Goal: Check status: Check status

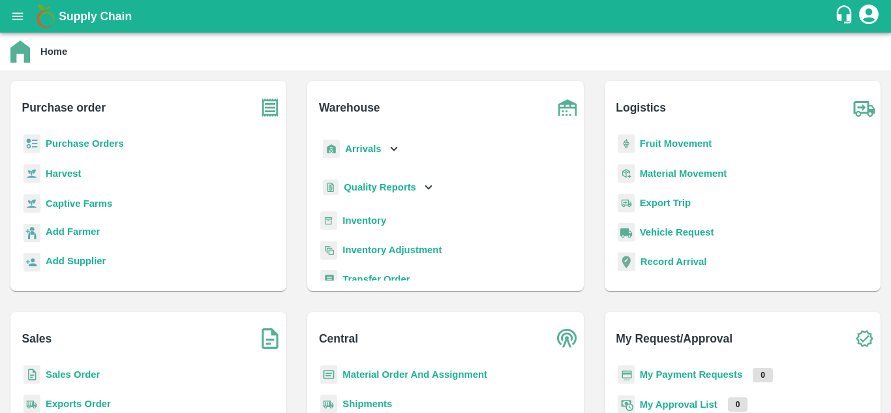
click at [114, 151] on div "Purchase Orders" at bounding box center [148, 148] width 255 height 29
click at [106, 144] on b "Purchase Orders" at bounding box center [85, 143] width 78 height 10
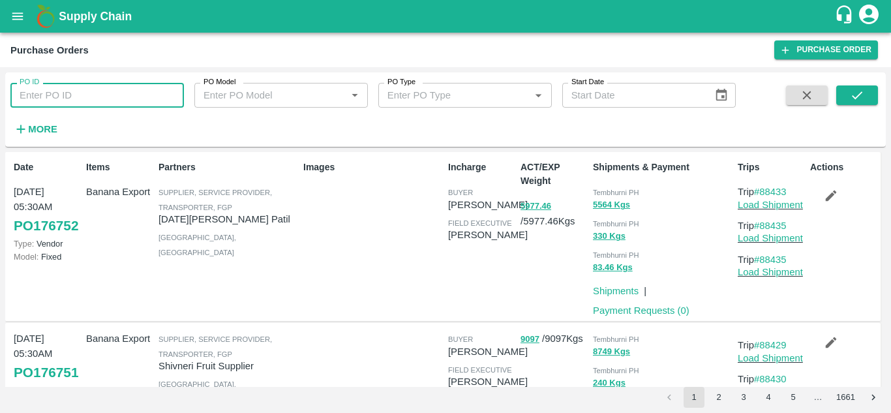
click at [78, 108] on input "PO ID" at bounding box center [97, 95] width 174 height 25
paste input "174688"
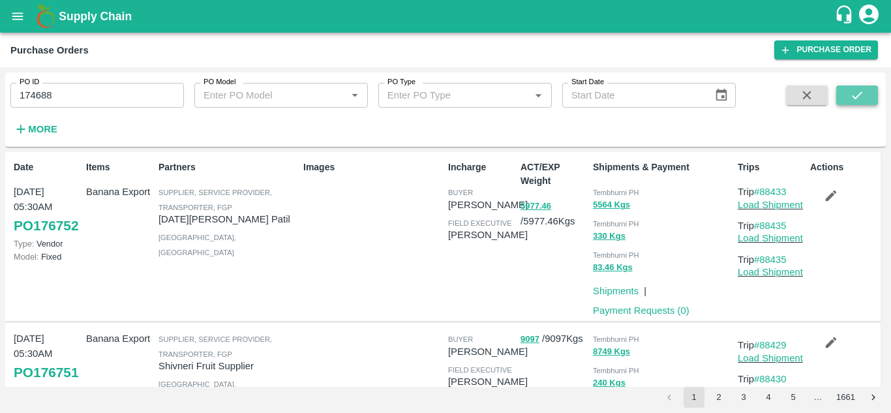
click at [857, 93] on icon "submit" at bounding box center [857, 95] width 14 height 14
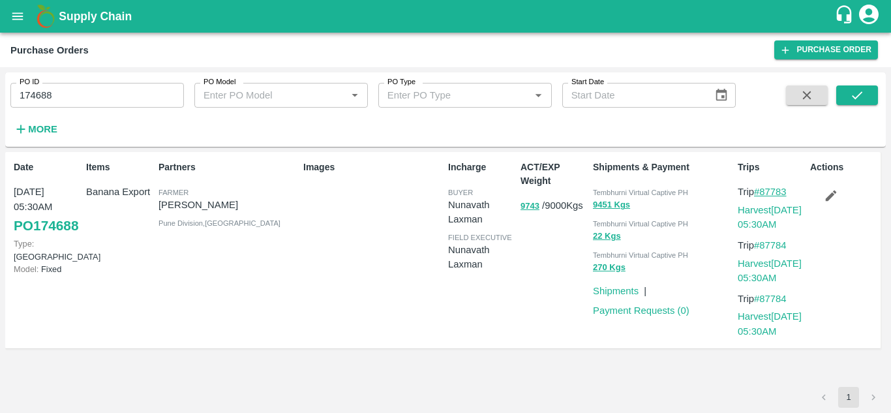
drag, startPoint x: 793, startPoint y: 192, endPoint x: 763, endPoint y: 192, distance: 29.4
click at [763, 192] on p "Trip #87783" at bounding box center [771, 192] width 67 height 14
copy link "87783"
click at [75, 87] on input "174688" at bounding box center [97, 95] width 174 height 25
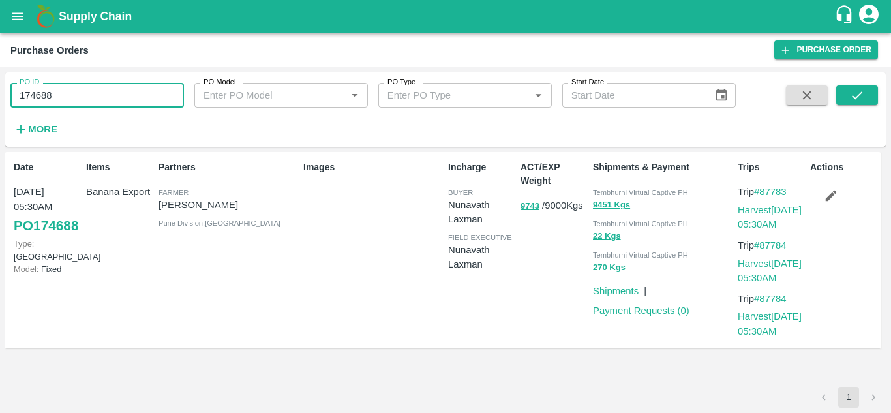
paste input "text"
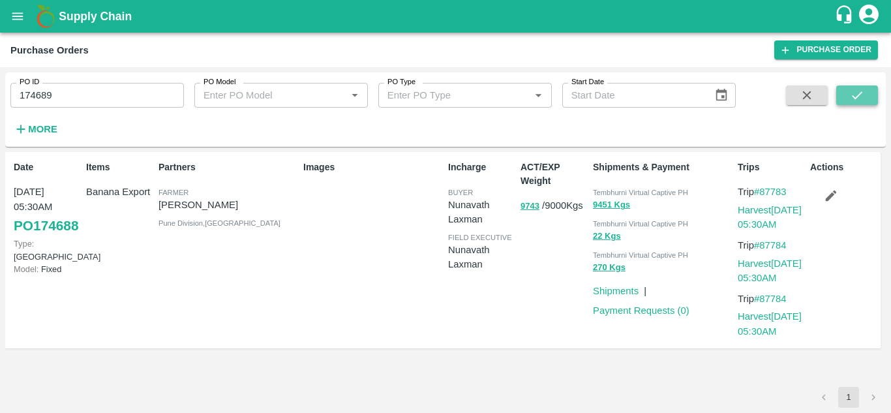
click at [866, 94] on button "submit" at bounding box center [857, 95] width 42 height 20
drag, startPoint x: 796, startPoint y: 192, endPoint x: 763, endPoint y: 194, distance: 32.7
click at [763, 194] on p "Trip #87786" at bounding box center [771, 192] width 67 height 14
copy link "87786"
click at [65, 102] on input "174689" at bounding box center [97, 95] width 174 height 25
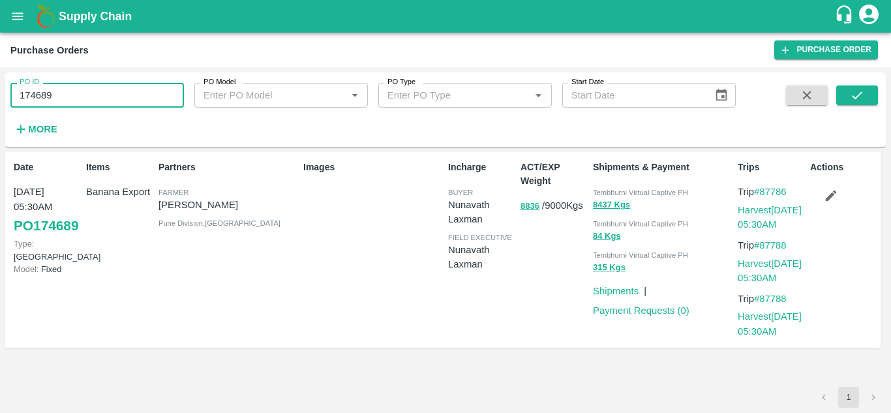
click at [65, 102] on input "174689" at bounding box center [97, 95] width 174 height 25
paste input "text"
click at [857, 95] on icon "submit" at bounding box center [857, 95] width 14 height 14
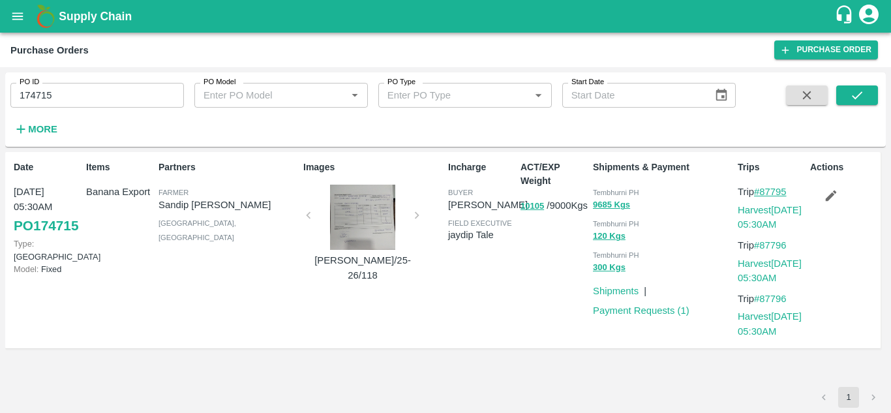
drag, startPoint x: 798, startPoint y: 191, endPoint x: 761, endPoint y: 190, distance: 37.2
click at [761, 190] on p "Trip #87795" at bounding box center [771, 192] width 67 height 14
copy link "87795"
click at [61, 95] on input "174715" at bounding box center [97, 95] width 174 height 25
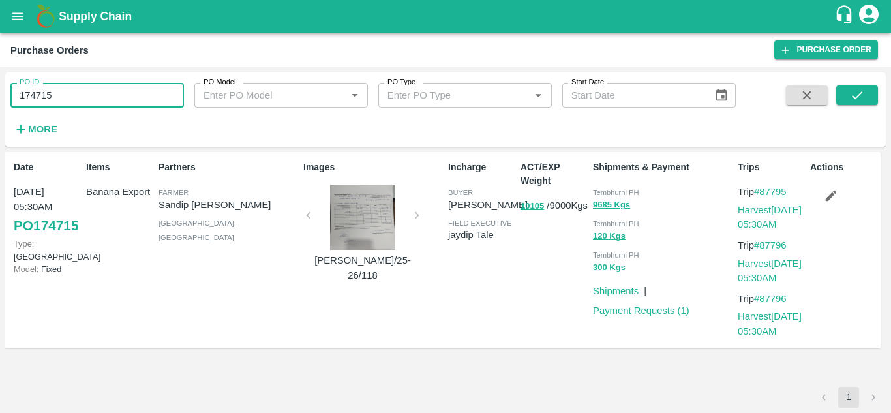
paste input "text"
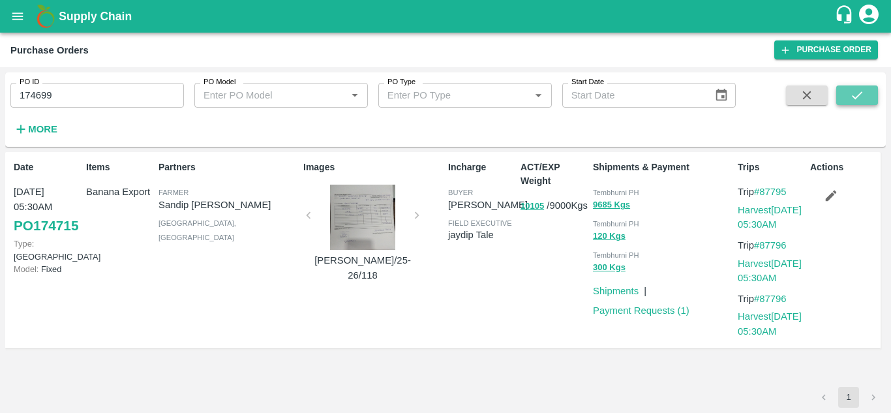
click at [857, 92] on icon "submit" at bounding box center [857, 95] width 14 height 14
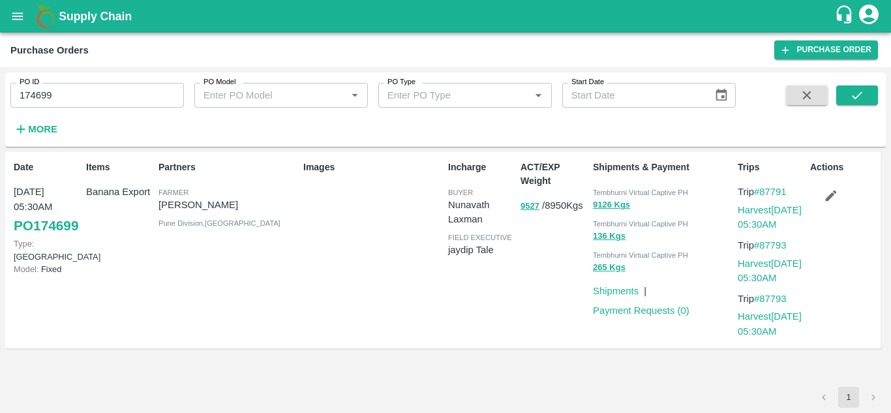
drag, startPoint x: 791, startPoint y: 192, endPoint x: 765, endPoint y: 184, distance: 27.9
click at [765, 184] on div "Trips Trip #87791 Harvest [DATE] 05:30AM Trip #87793 Harvest [DATE] 05:30AM Tri…" at bounding box center [769, 250] width 72 height 190
copy link "87791"
click at [74, 100] on input "174699" at bounding box center [97, 95] width 174 height 25
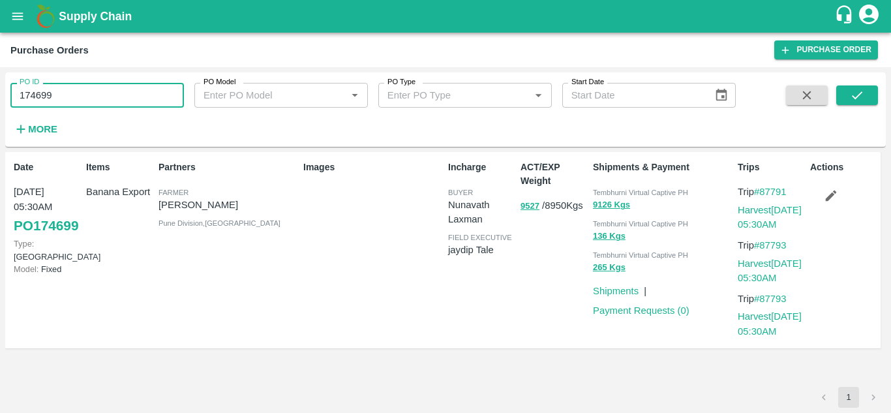
paste input "text"
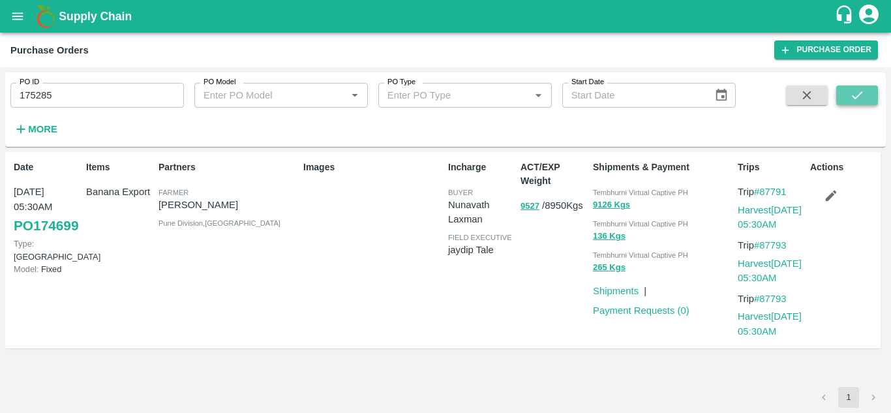
click at [870, 91] on button "submit" at bounding box center [857, 95] width 42 height 20
drag, startPoint x: 796, startPoint y: 189, endPoint x: 762, endPoint y: 194, distance: 34.3
click at [762, 194] on p "Trip #87939" at bounding box center [771, 192] width 67 height 14
copy link "87939"
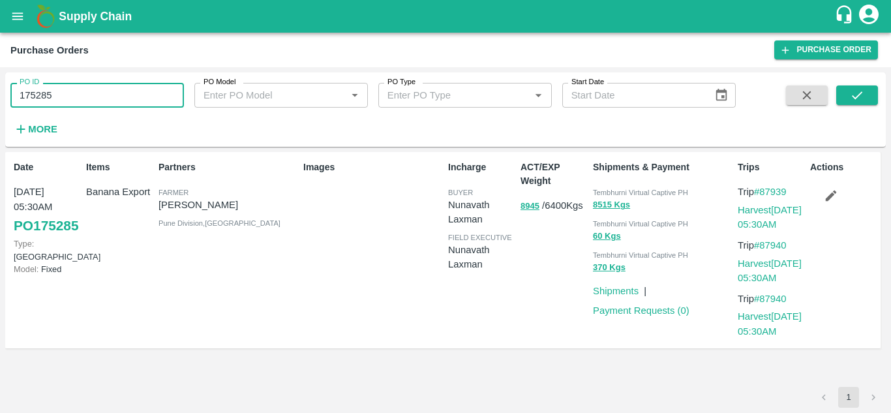
click at [71, 96] on input "175285" at bounding box center [97, 95] width 174 height 25
paste input "text"
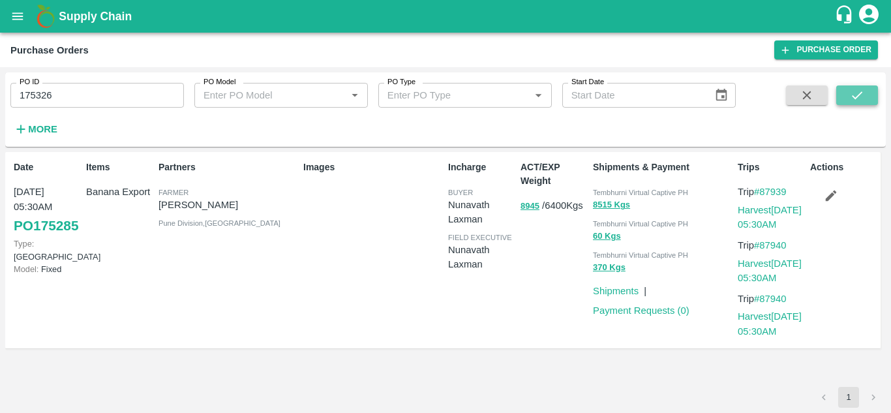
click at [856, 95] on icon "submit" at bounding box center [857, 95] width 14 height 14
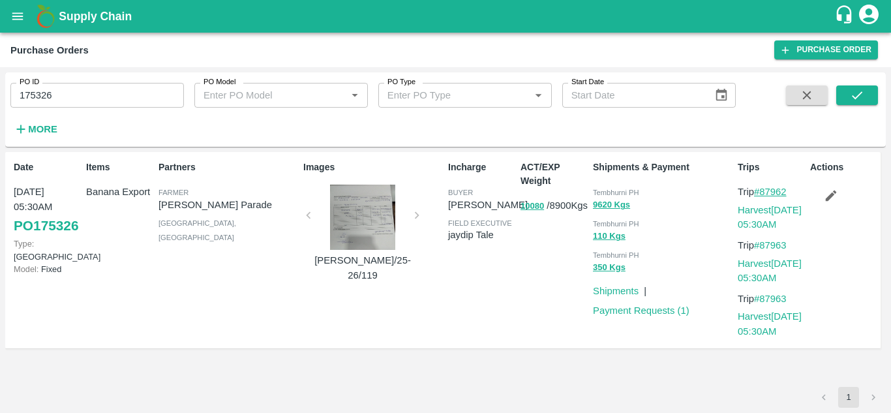
drag, startPoint x: 795, startPoint y: 189, endPoint x: 761, endPoint y: 191, distance: 34.7
click at [761, 191] on p "Trip #87962" at bounding box center [771, 192] width 67 height 14
copy link "87962"
click at [81, 88] on input "175326" at bounding box center [97, 95] width 174 height 25
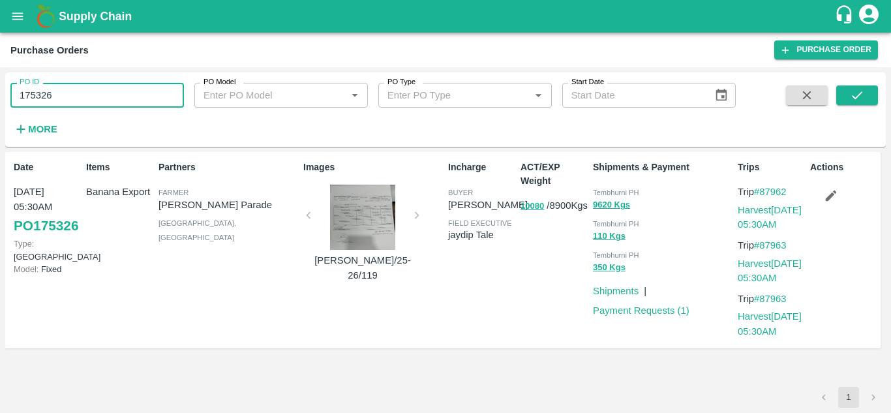
paste input "text"
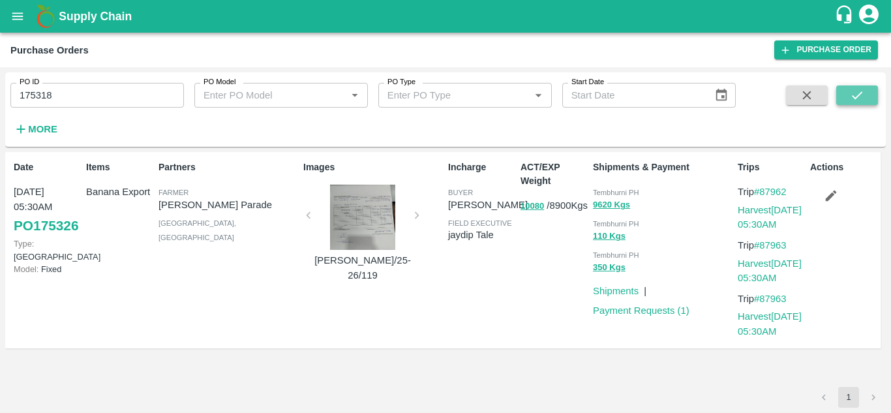
click at [867, 87] on button "submit" at bounding box center [857, 95] width 42 height 20
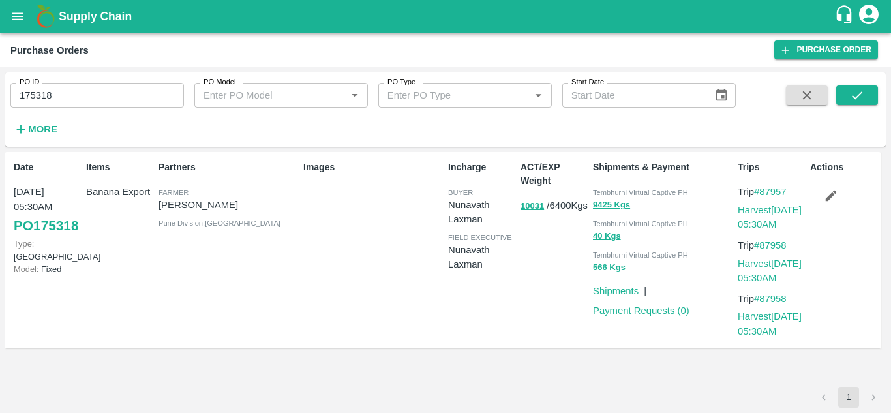
drag, startPoint x: 792, startPoint y: 194, endPoint x: 761, endPoint y: 194, distance: 30.7
click at [761, 194] on p "Trip #87957" at bounding box center [771, 192] width 67 height 14
copy link "87957"
click at [61, 102] on input "175318" at bounding box center [97, 95] width 174 height 25
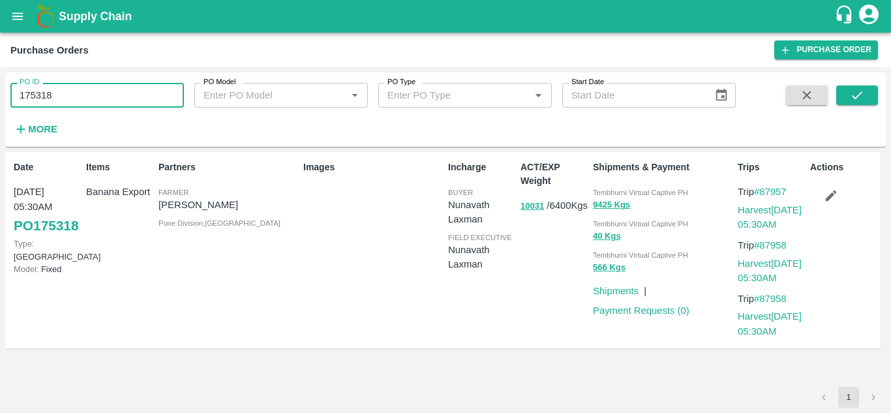
paste input "text"
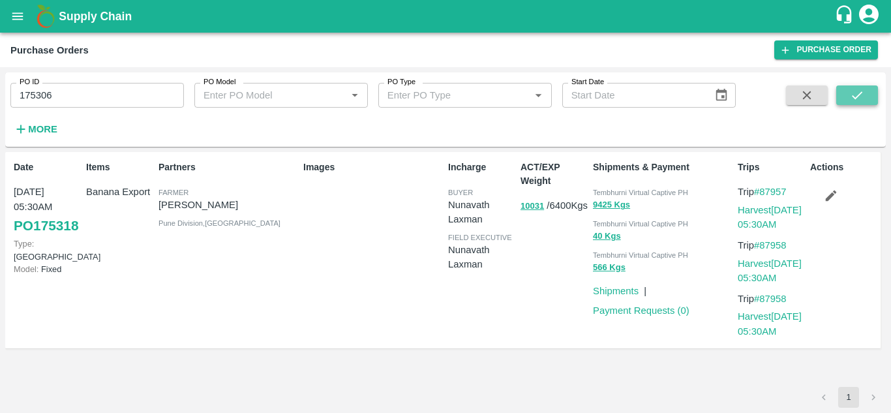
click at [857, 93] on icon "submit" at bounding box center [857, 95] width 14 height 14
drag, startPoint x: 797, startPoint y: 190, endPoint x: 763, endPoint y: 189, distance: 33.9
click at [763, 189] on p "Trip #87949" at bounding box center [771, 192] width 67 height 14
copy link "87949"
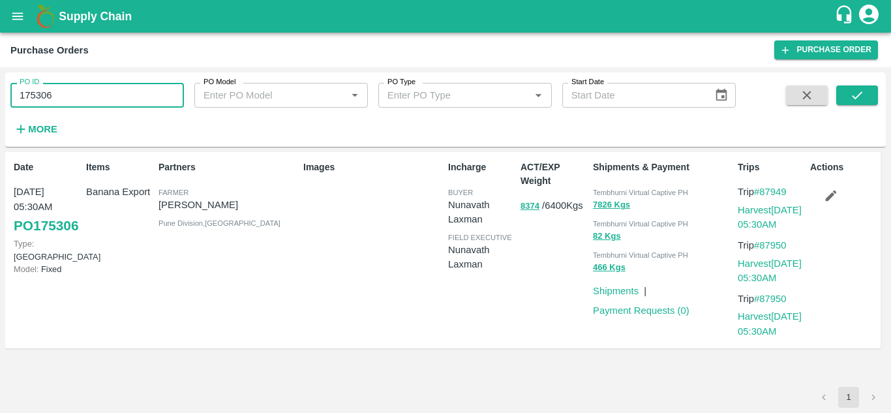
click at [65, 91] on input "175306" at bounding box center [97, 95] width 174 height 25
paste input "text"
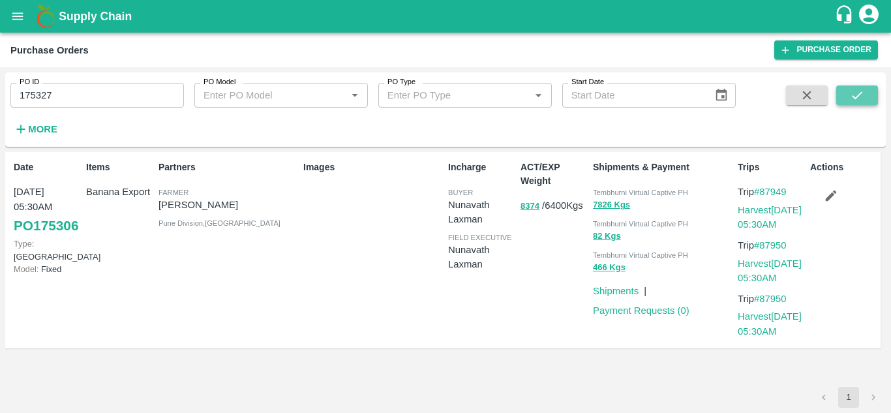
click at [861, 91] on icon "submit" at bounding box center [857, 95] width 14 height 14
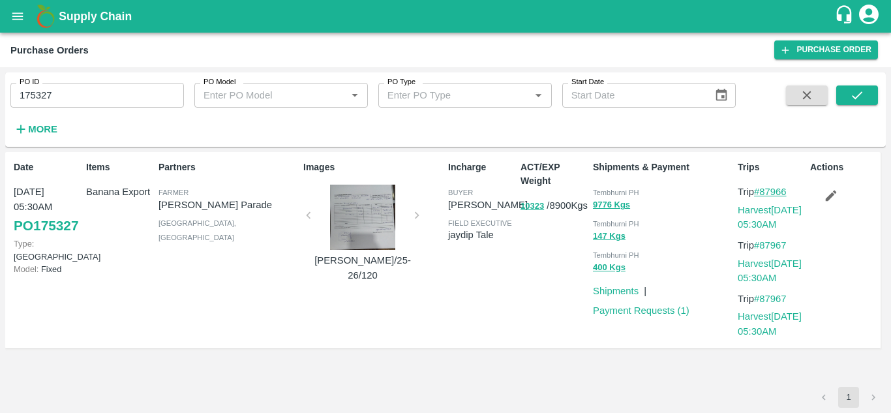
drag, startPoint x: 790, startPoint y: 190, endPoint x: 763, endPoint y: 192, distance: 27.5
click at [763, 192] on p "Trip #87966" at bounding box center [771, 192] width 67 height 14
copy link "87966"
click at [68, 93] on input "175327" at bounding box center [97, 95] width 174 height 25
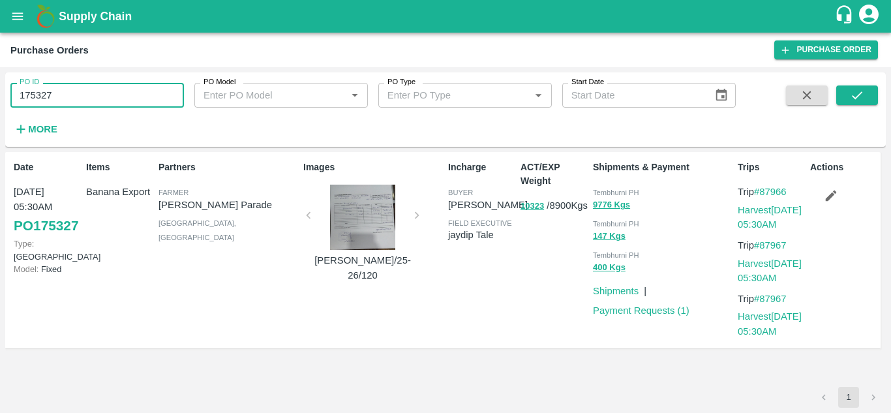
paste input "text"
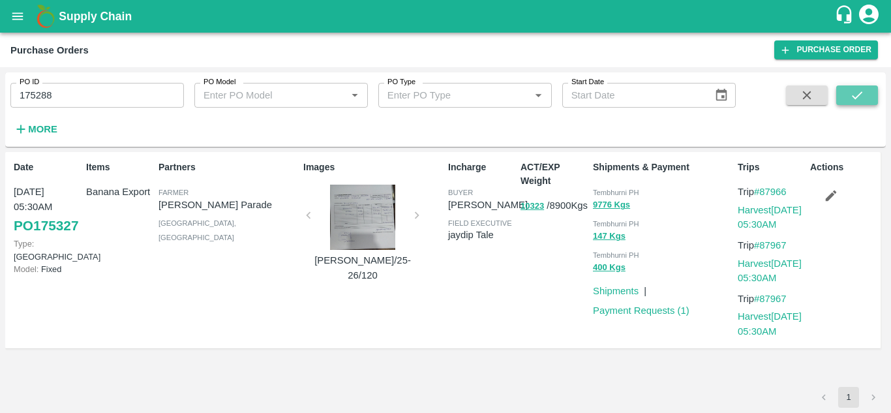
click at [860, 91] on icon "submit" at bounding box center [857, 95] width 14 height 14
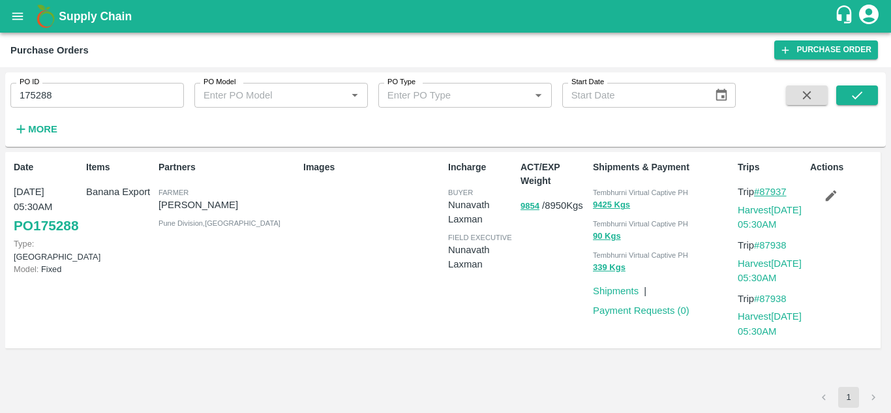
drag, startPoint x: 795, startPoint y: 189, endPoint x: 763, endPoint y: 192, distance: 32.2
click at [763, 192] on p "Trip #87937" at bounding box center [771, 192] width 67 height 14
copy link "87937"
click at [70, 85] on input "175288" at bounding box center [97, 95] width 174 height 25
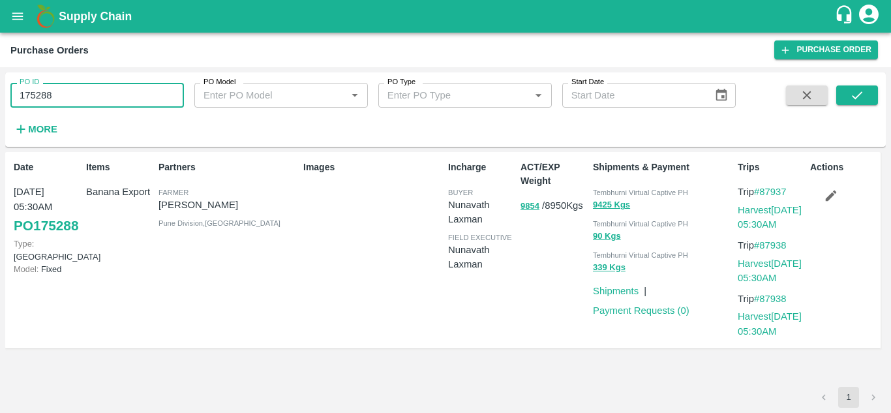
paste input "text"
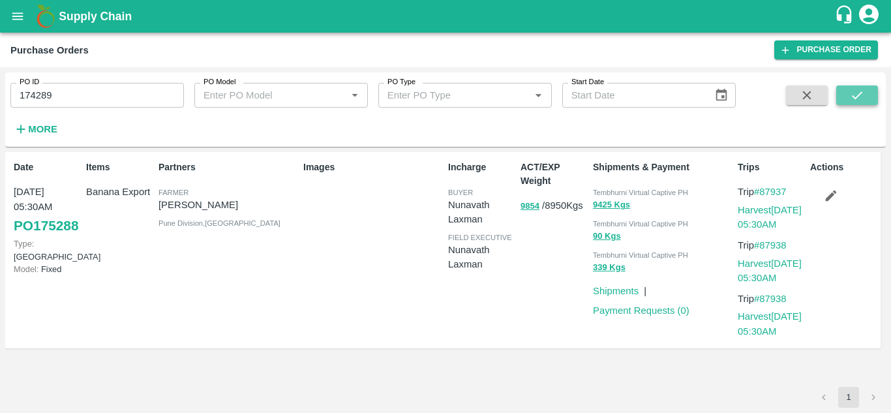
click at [848, 91] on button "submit" at bounding box center [857, 95] width 42 height 20
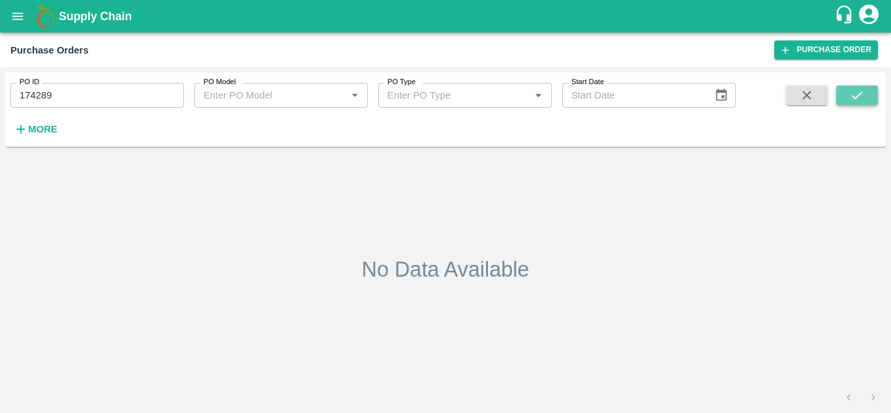
click at [858, 91] on icon "submit" at bounding box center [857, 95] width 14 height 14
click at [868, 93] on button "submit" at bounding box center [857, 95] width 42 height 20
click at [858, 93] on icon "submit" at bounding box center [857, 95] width 14 height 14
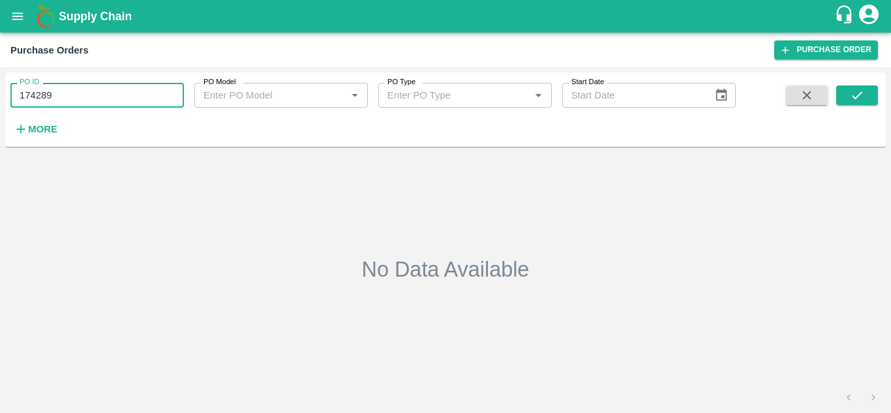
click at [78, 97] on input "174289" at bounding box center [97, 95] width 174 height 25
paste input "text"
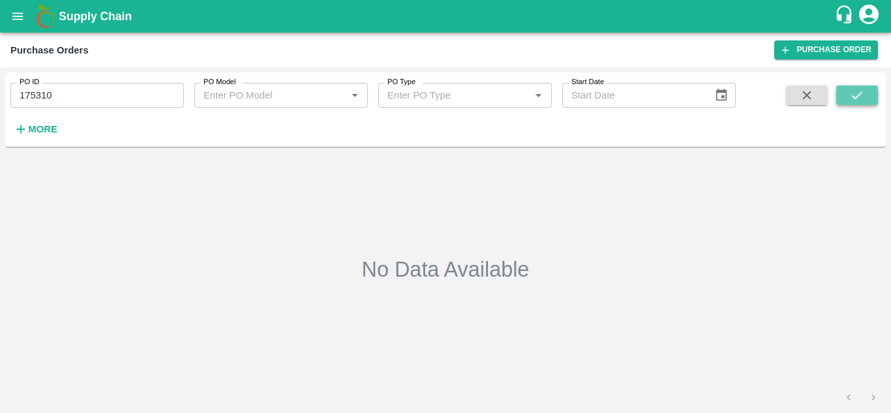
click at [864, 91] on icon "submit" at bounding box center [857, 95] width 14 height 14
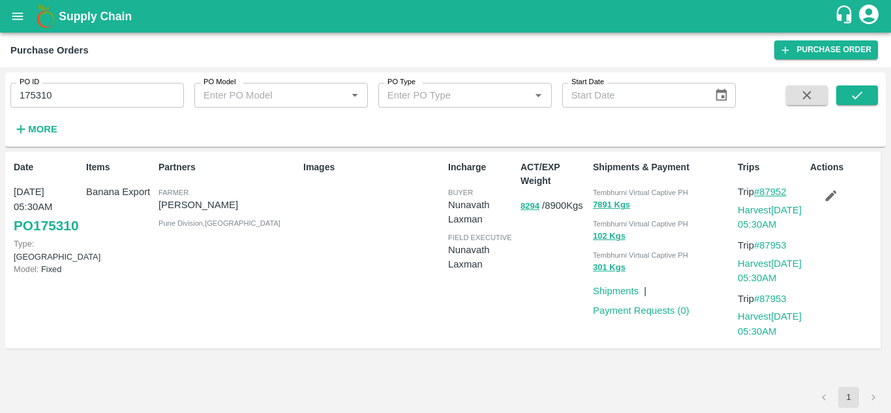
drag, startPoint x: 795, startPoint y: 190, endPoint x: 765, endPoint y: 193, distance: 30.1
click at [765, 193] on p "Trip #87952" at bounding box center [771, 192] width 67 height 14
click at [74, 99] on input "175310" at bounding box center [97, 95] width 174 height 25
paste input "text"
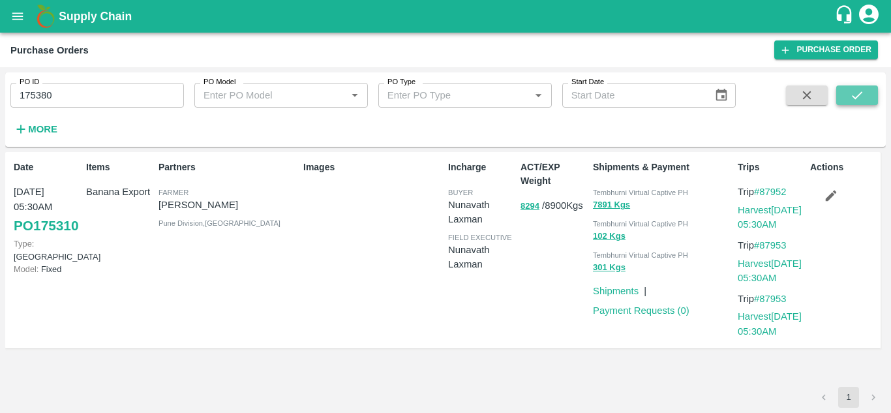
click at [863, 89] on icon "submit" at bounding box center [857, 95] width 14 height 14
drag, startPoint x: 795, startPoint y: 189, endPoint x: 763, endPoint y: 190, distance: 32.6
click at [763, 190] on p "Trip #87977" at bounding box center [771, 192] width 67 height 14
click at [70, 95] on input "175380" at bounding box center [97, 95] width 174 height 25
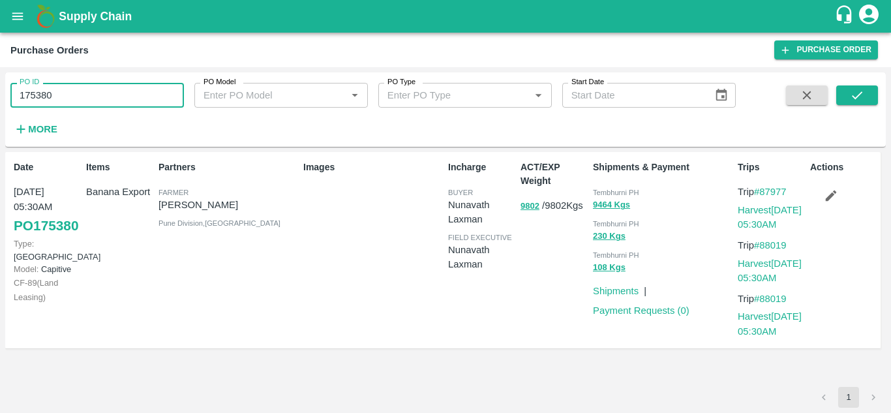
click at [70, 95] on input "175380" at bounding box center [97, 95] width 174 height 25
paste input "text"
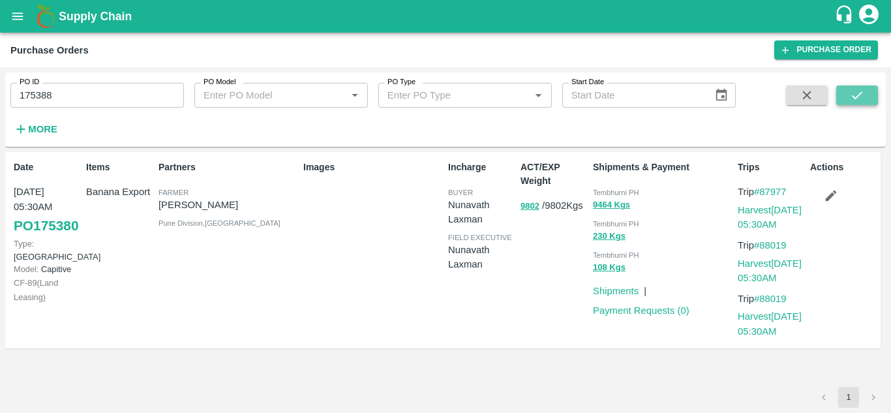
click at [853, 97] on icon "submit" at bounding box center [857, 95] width 10 height 8
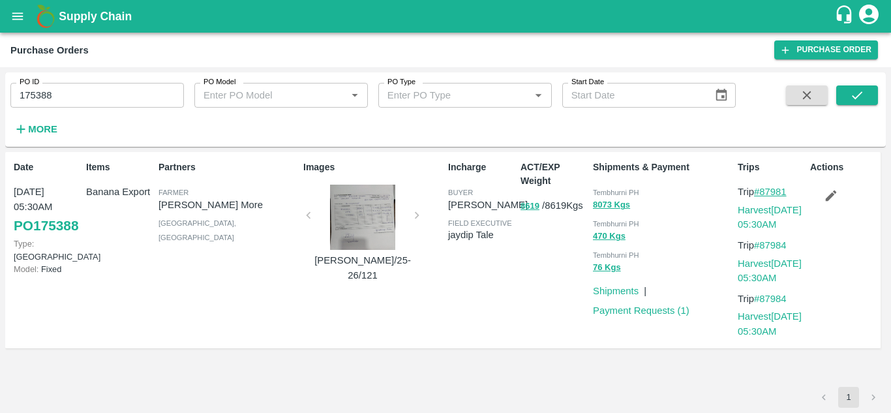
drag, startPoint x: 793, startPoint y: 189, endPoint x: 765, endPoint y: 193, distance: 29.0
click at [765, 193] on p "Trip #87981" at bounding box center [771, 192] width 67 height 14
click at [63, 93] on input "175388" at bounding box center [97, 95] width 174 height 25
paste input "text"
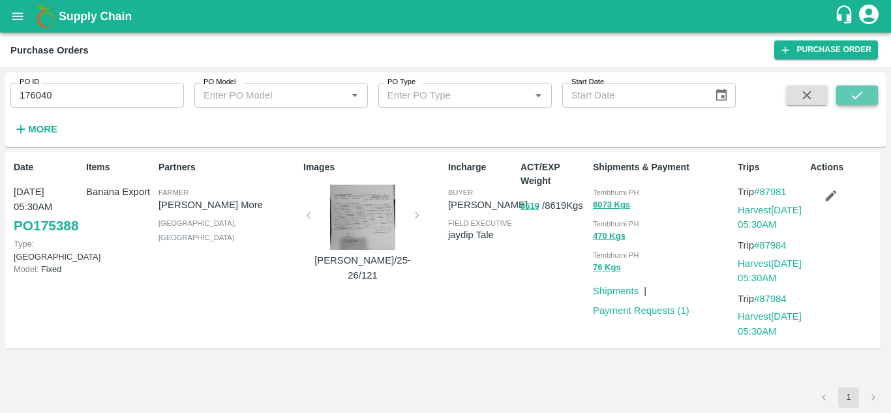
click at [856, 91] on icon "submit" at bounding box center [857, 95] width 14 height 14
drag, startPoint x: 795, startPoint y: 190, endPoint x: 763, endPoint y: 190, distance: 32.0
click at [763, 190] on p "Trip #88182" at bounding box center [771, 192] width 67 height 14
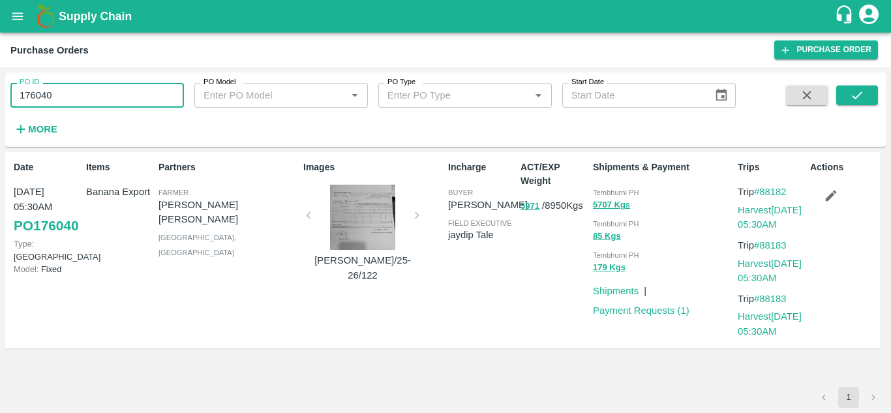
click at [64, 99] on input "176040" at bounding box center [97, 95] width 174 height 25
paste input "text"
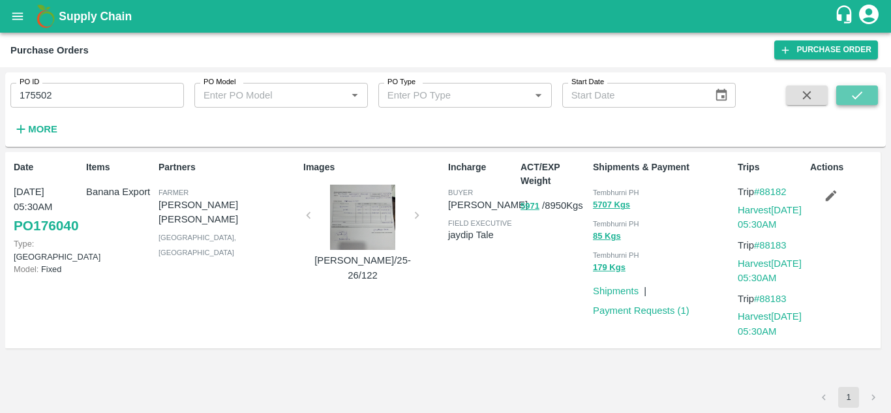
click at [866, 93] on button "submit" at bounding box center [857, 95] width 42 height 20
drag, startPoint x: 795, startPoint y: 192, endPoint x: 759, endPoint y: 190, distance: 35.9
click at [759, 190] on p "Trip #88026" at bounding box center [771, 192] width 67 height 14
click at [611, 393] on div "1" at bounding box center [445, 397] width 881 height 21
drag, startPoint x: 794, startPoint y: 190, endPoint x: 762, endPoint y: 192, distance: 32.0
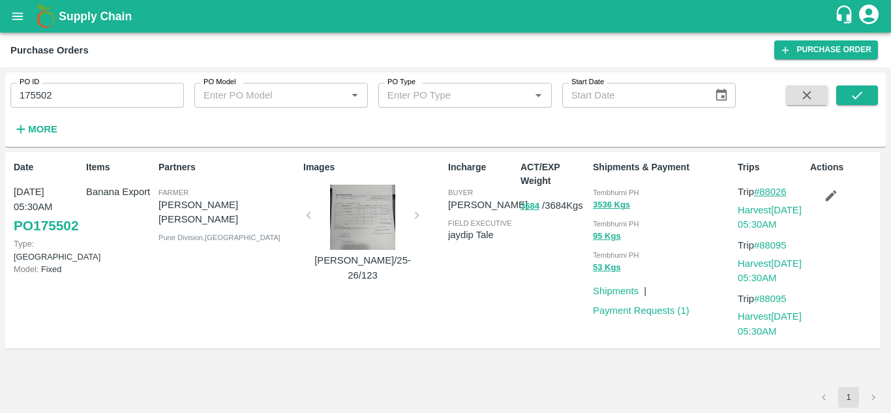
click at [762, 192] on p "Trip #88026" at bounding box center [771, 192] width 67 height 14
click at [62, 95] on input "175502" at bounding box center [97, 95] width 174 height 25
click at [68, 95] on input "175502" at bounding box center [97, 95] width 174 height 25
paste input "text"
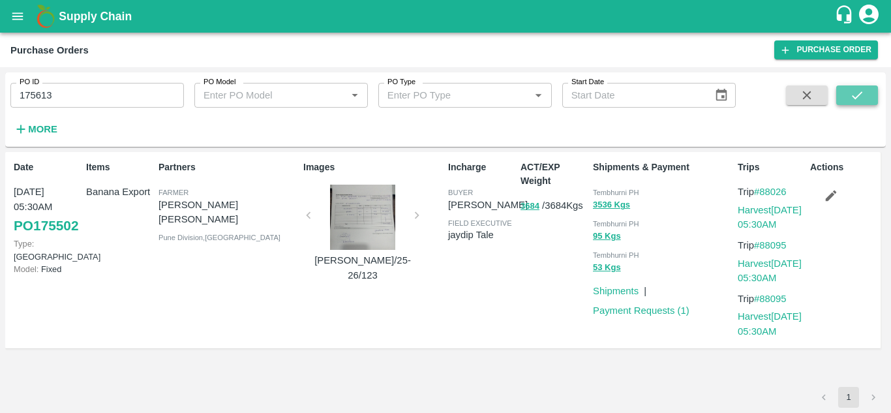
click at [859, 89] on icon "submit" at bounding box center [857, 95] width 14 height 14
drag, startPoint x: 794, startPoint y: 192, endPoint x: 763, endPoint y: 192, distance: 31.3
click at [763, 192] on p "Trip #88058" at bounding box center [771, 192] width 67 height 14
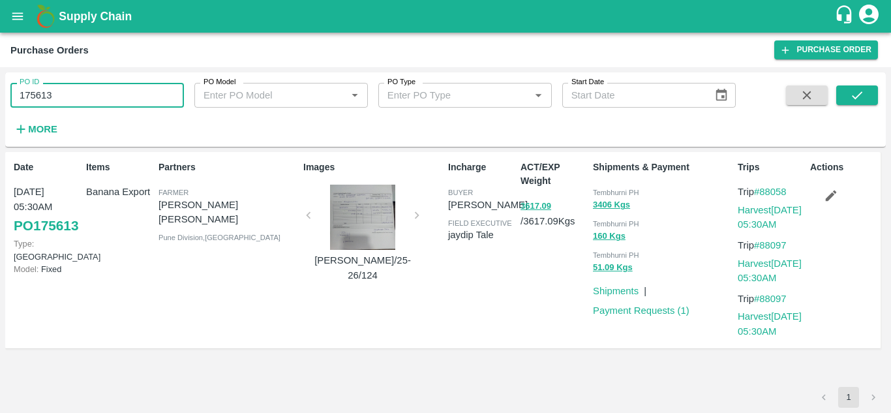
click at [59, 102] on input "175613" at bounding box center [97, 95] width 174 height 25
paste input "text"
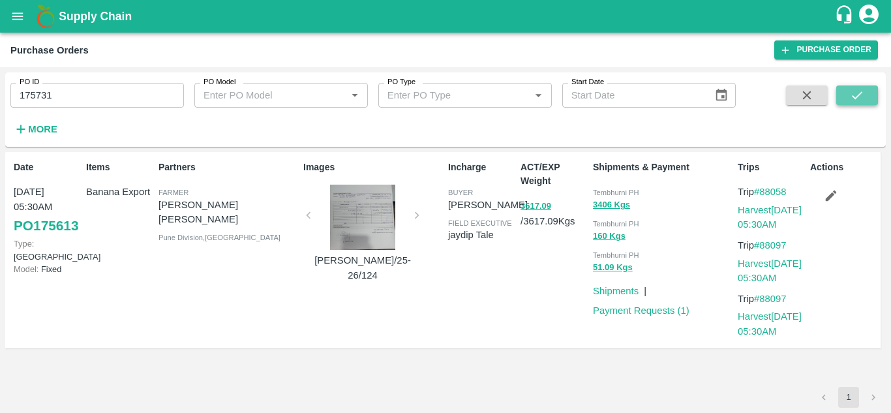
click at [874, 90] on button "submit" at bounding box center [857, 95] width 42 height 20
drag, startPoint x: 793, startPoint y: 189, endPoint x: 761, endPoint y: 191, distance: 31.4
click at [761, 191] on p "Trip #88092" at bounding box center [771, 192] width 67 height 14
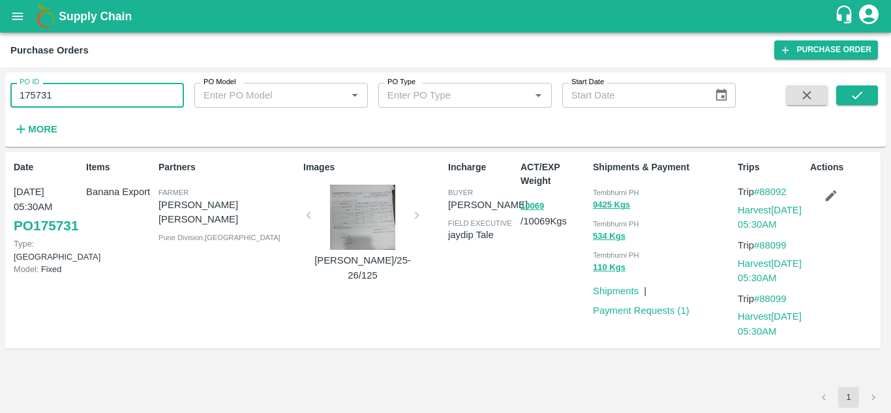
click at [77, 95] on input "175731" at bounding box center [97, 95] width 174 height 25
paste input "text"
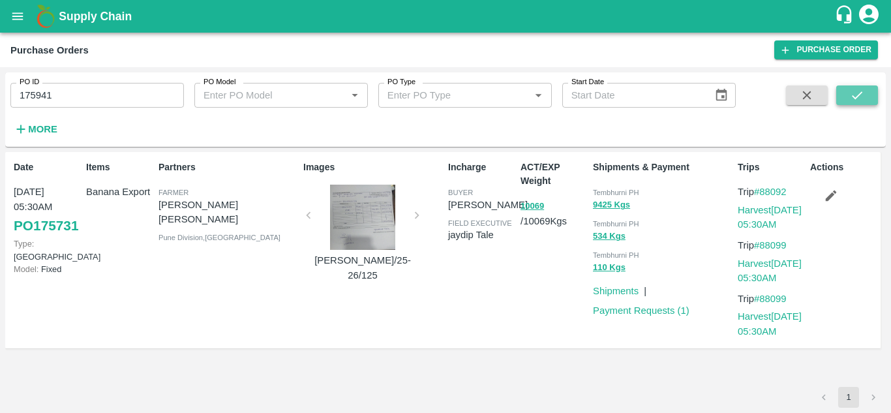
click at [863, 92] on icon "submit" at bounding box center [857, 95] width 14 height 14
drag, startPoint x: 795, startPoint y: 188, endPoint x: 761, endPoint y: 189, distance: 33.9
click at [761, 189] on p "Trip #88135" at bounding box center [771, 192] width 67 height 14
click at [57, 91] on input "175941" at bounding box center [97, 95] width 174 height 25
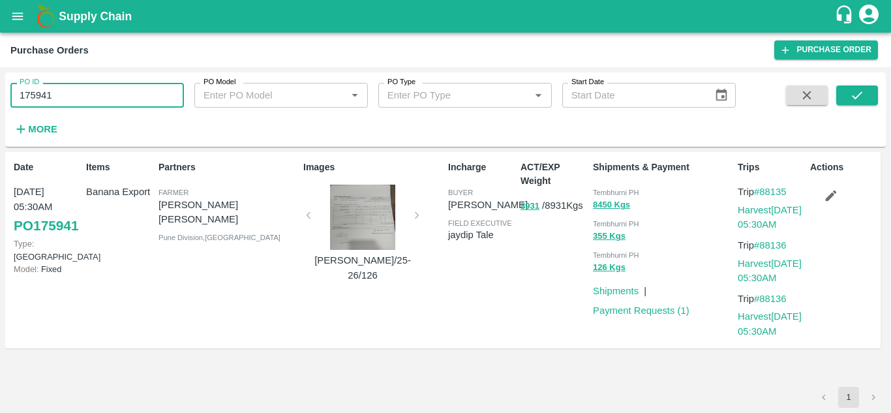
click at [57, 91] on input "175941" at bounding box center [97, 95] width 174 height 25
paste input "text"
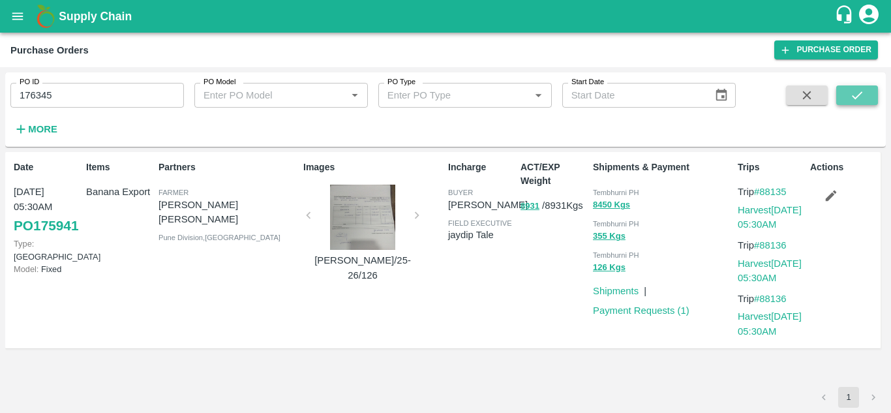
click at [861, 96] on icon "submit" at bounding box center [857, 95] width 14 height 14
drag, startPoint x: 795, startPoint y: 191, endPoint x: 761, endPoint y: 195, distance: 34.1
click at [761, 195] on p "Trip #88292" at bounding box center [771, 192] width 67 height 14
click at [72, 94] on input "176345" at bounding box center [97, 95] width 174 height 25
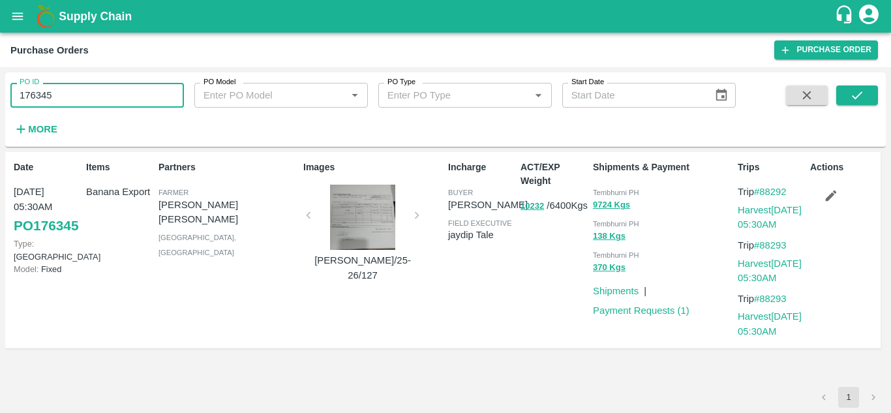
click at [72, 94] on input "176345" at bounding box center [97, 95] width 174 height 25
paste input "text"
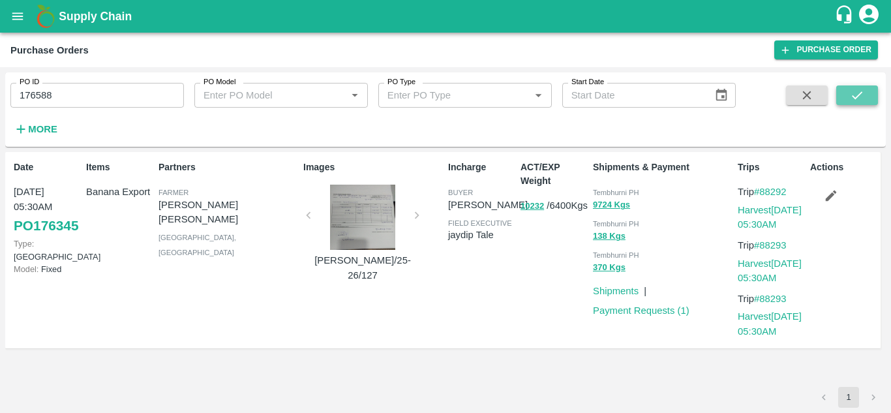
click at [864, 95] on icon "submit" at bounding box center [857, 95] width 14 height 14
drag, startPoint x: 793, startPoint y: 192, endPoint x: 763, endPoint y: 196, distance: 29.6
click at [763, 196] on p "Trip #88380" at bounding box center [771, 192] width 67 height 14
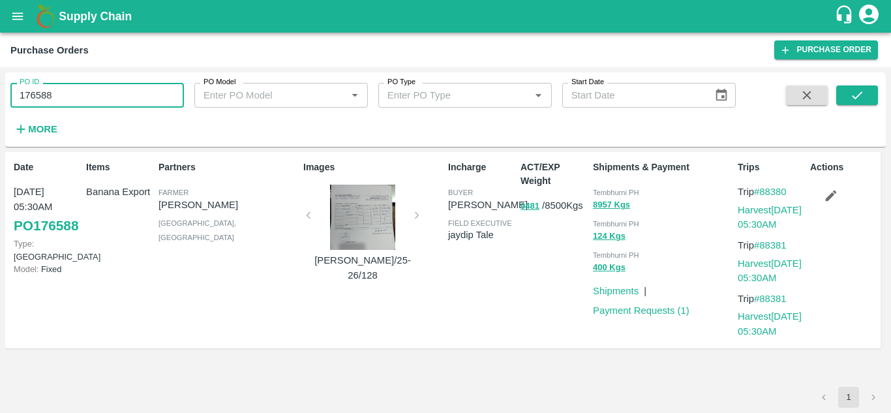
click at [60, 104] on input "176588" at bounding box center [97, 95] width 174 height 25
paste input "text"
click at [864, 99] on icon "submit" at bounding box center [857, 95] width 14 height 14
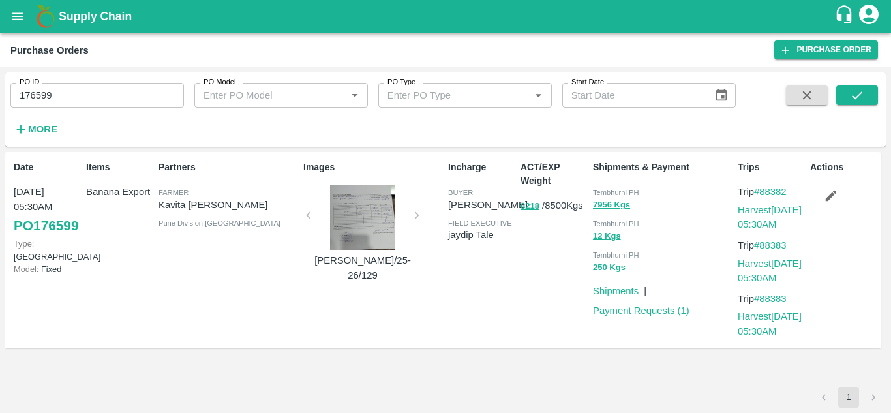
drag, startPoint x: 793, startPoint y: 191, endPoint x: 761, endPoint y: 191, distance: 32.0
click at [761, 191] on p "Trip #88382" at bounding box center [771, 192] width 67 height 14
click at [53, 94] on input "176599" at bounding box center [97, 95] width 174 height 25
paste input "text"
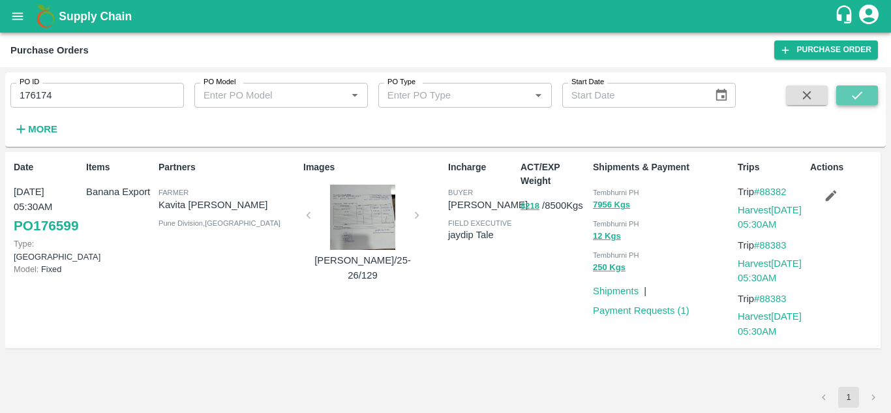
click at [861, 91] on icon "submit" at bounding box center [857, 95] width 14 height 14
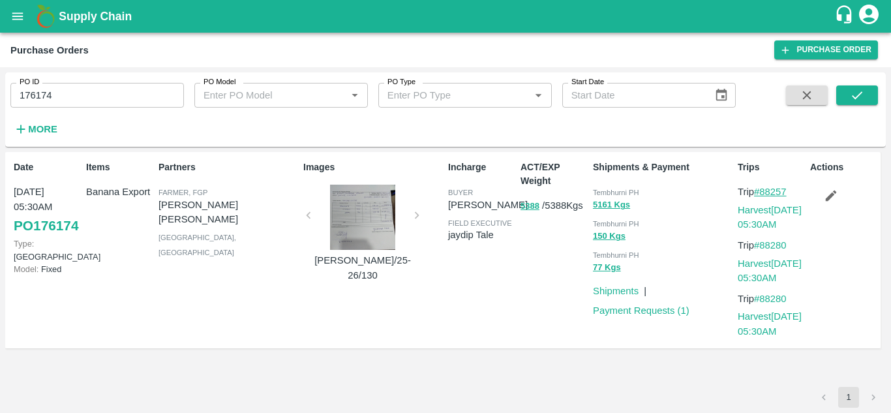
drag, startPoint x: 795, startPoint y: 192, endPoint x: 764, endPoint y: 191, distance: 30.7
click at [764, 191] on p "Trip #88257" at bounding box center [771, 192] width 67 height 14
click at [83, 93] on input "176174" at bounding box center [97, 95] width 174 height 25
paste input "text"
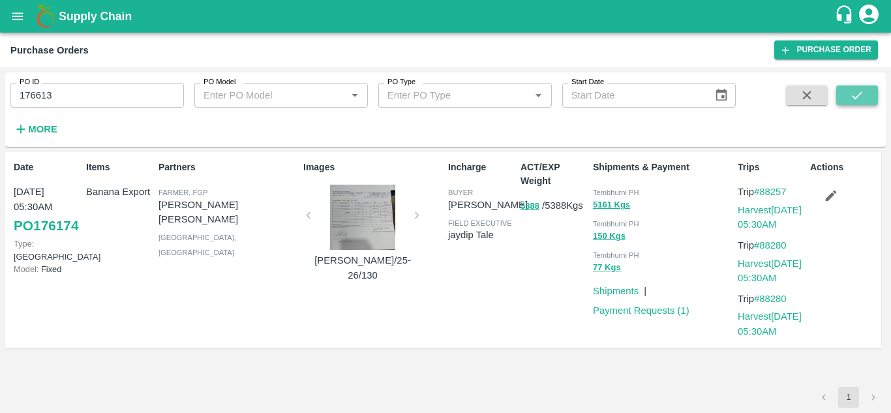
click at [875, 97] on button "submit" at bounding box center [857, 95] width 42 height 20
drag, startPoint x: 792, startPoint y: 192, endPoint x: 763, endPoint y: 194, distance: 29.4
click at [763, 194] on p "Trip #88384" at bounding box center [771, 192] width 67 height 14
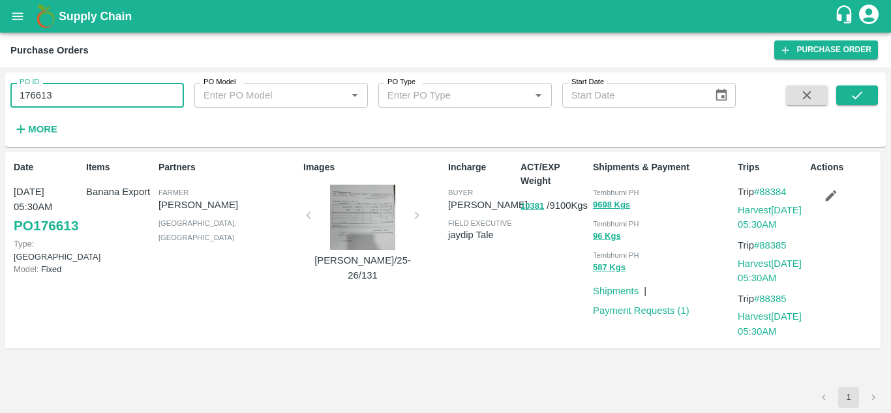
click at [67, 99] on input "176613" at bounding box center [97, 95] width 174 height 25
paste input "text"
click at [864, 89] on icon "submit" at bounding box center [857, 95] width 14 height 14
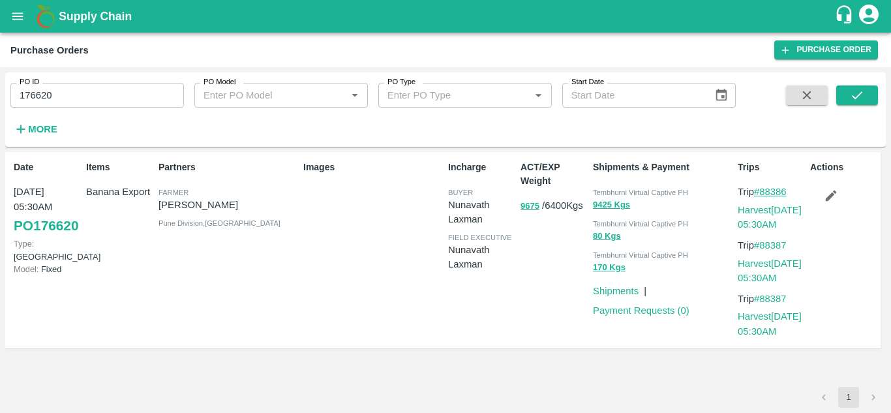
drag, startPoint x: 795, startPoint y: 194, endPoint x: 763, endPoint y: 193, distance: 32.6
click at [763, 193] on p "Trip #88386" at bounding box center [771, 192] width 67 height 14
click at [76, 89] on input "176620" at bounding box center [97, 95] width 174 height 25
paste input "text"
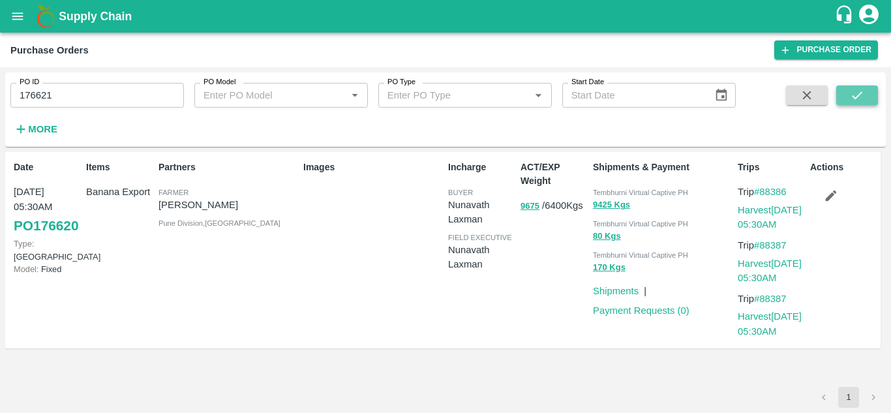
click at [859, 95] on icon "submit" at bounding box center [857, 95] width 10 height 8
drag, startPoint x: 793, startPoint y: 188, endPoint x: 763, endPoint y: 188, distance: 30.0
click at [763, 188] on p "Trip #88388" at bounding box center [771, 192] width 67 height 14
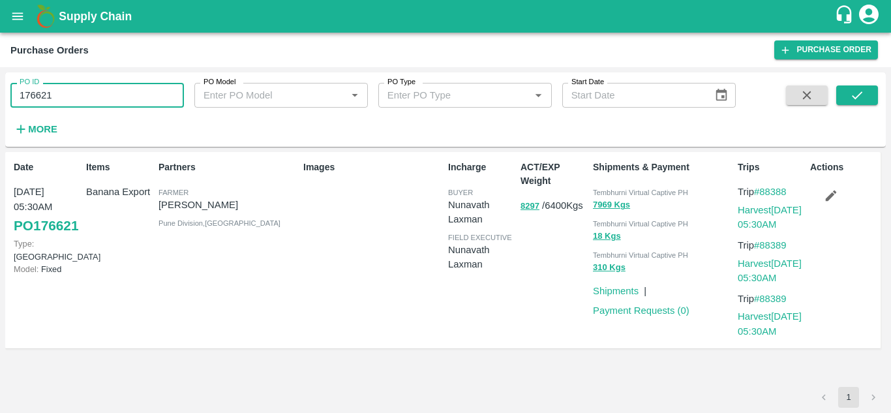
click at [80, 94] on input "176621" at bounding box center [97, 95] width 174 height 25
paste input "text"
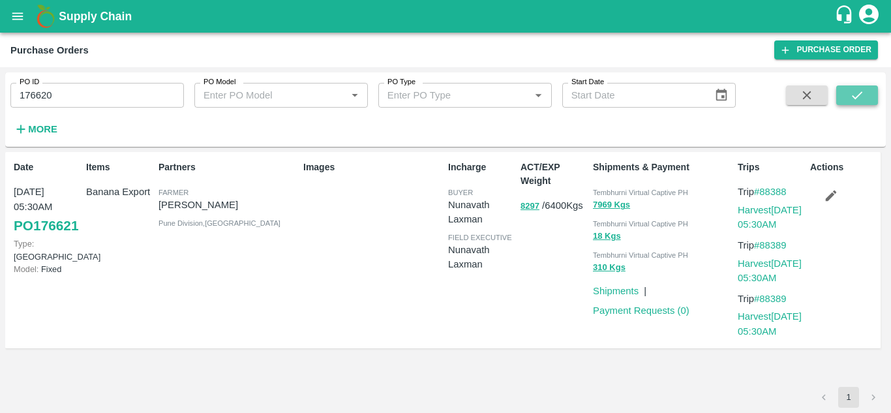
click at [861, 95] on icon "submit" at bounding box center [857, 95] width 14 height 14
drag, startPoint x: 795, startPoint y: 187, endPoint x: 763, endPoint y: 189, distance: 31.4
click at [763, 189] on p "Trip #88386" at bounding box center [771, 192] width 67 height 14
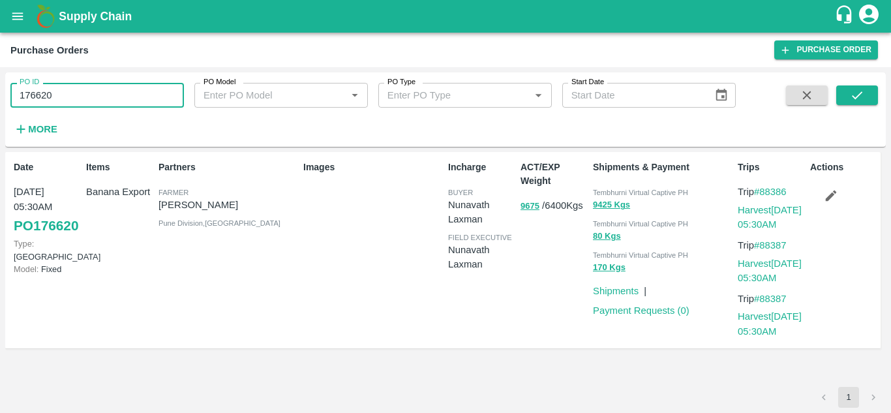
click at [85, 97] on input "176620" at bounding box center [97, 95] width 174 height 25
paste input "text"
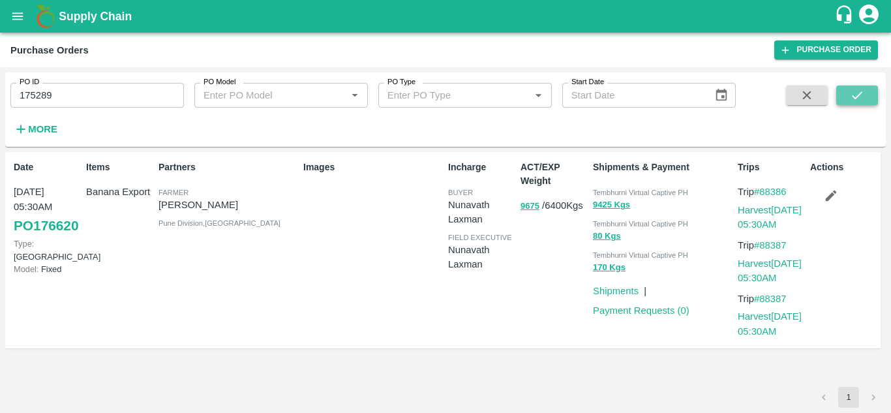
click at [855, 93] on icon "submit" at bounding box center [857, 95] width 14 height 14
drag, startPoint x: 792, startPoint y: 187, endPoint x: 765, endPoint y: 187, distance: 27.4
click at [765, 187] on p "Trip #87945" at bounding box center [771, 192] width 67 height 14
click at [67, 100] on input "175289" at bounding box center [97, 95] width 174 height 25
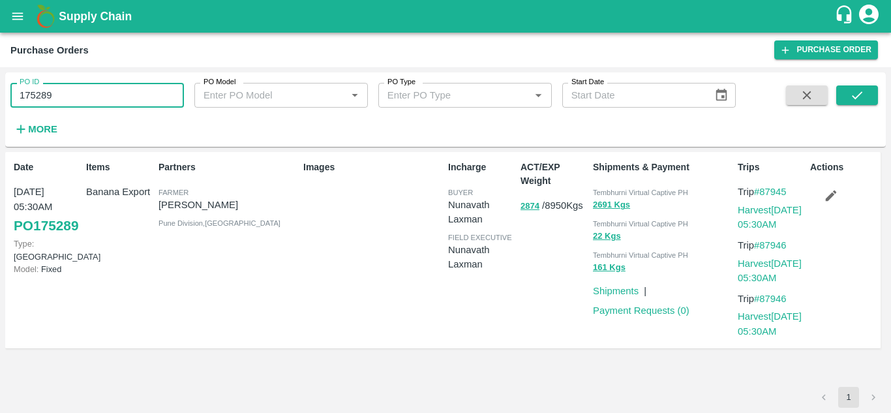
click at [67, 100] on input "175289" at bounding box center [97, 95] width 174 height 25
paste input "text"
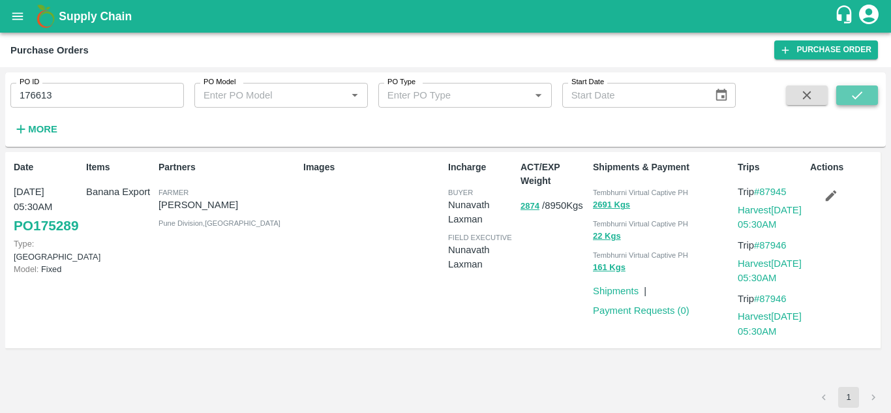
click at [860, 98] on icon "submit" at bounding box center [857, 95] width 14 height 14
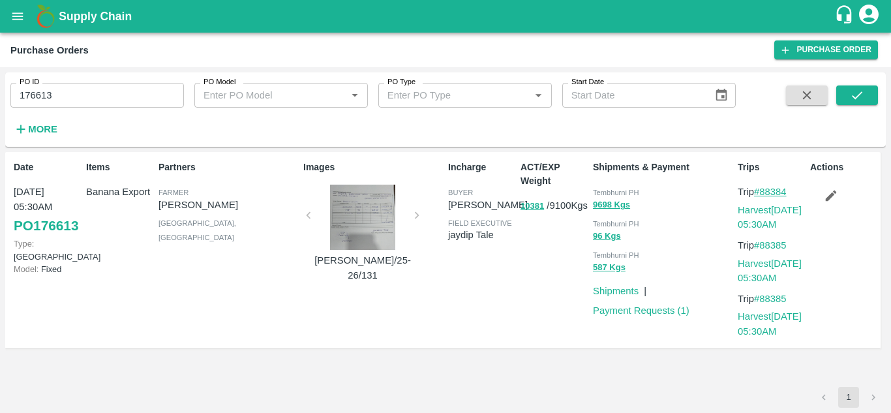
drag, startPoint x: 794, startPoint y: 189, endPoint x: 762, endPoint y: 190, distance: 32.0
click at [762, 190] on p "Trip #88384" at bounding box center [771, 192] width 67 height 14
click at [61, 94] on input "176613" at bounding box center [97, 95] width 174 height 25
paste input "text"
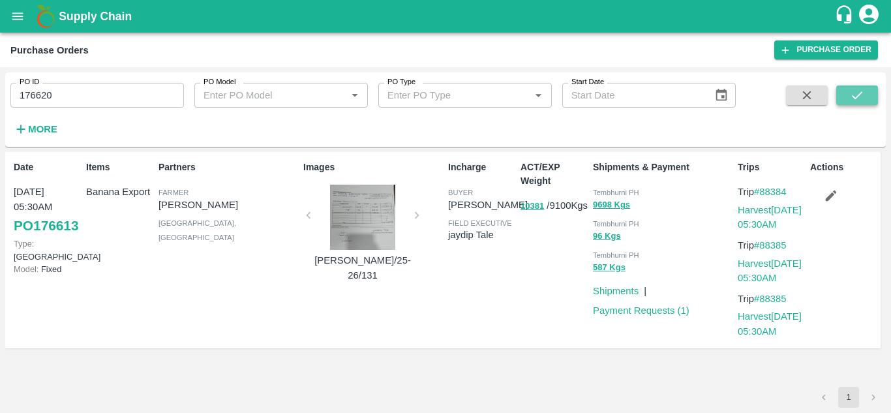
click at [863, 90] on icon "submit" at bounding box center [857, 95] width 14 height 14
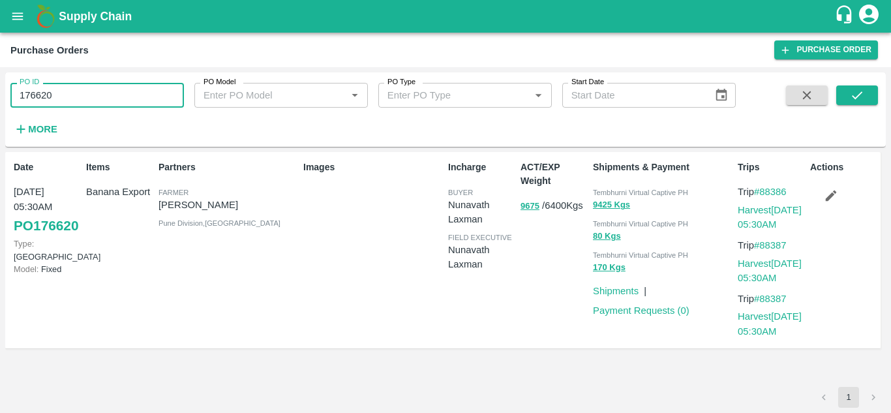
click at [74, 104] on input "176620" at bounding box center [97, 95] width 174 height 25
paste input "text"
type input "176621"
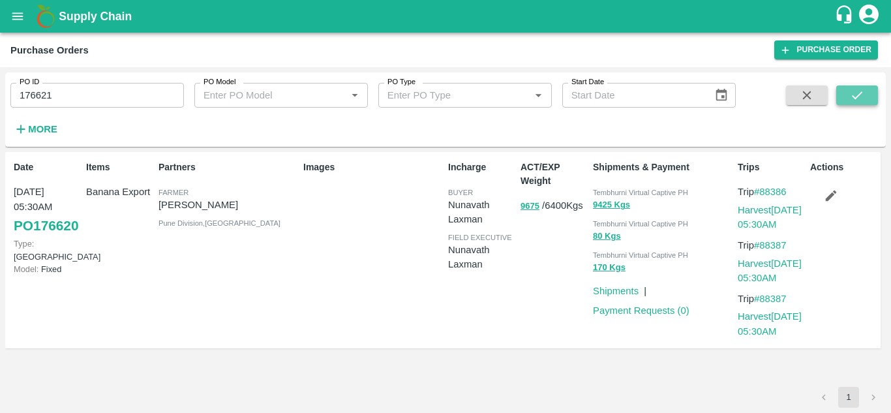
click at [851, 91] on icon "submit" at bounding box center [857, 95] width 14 height 14
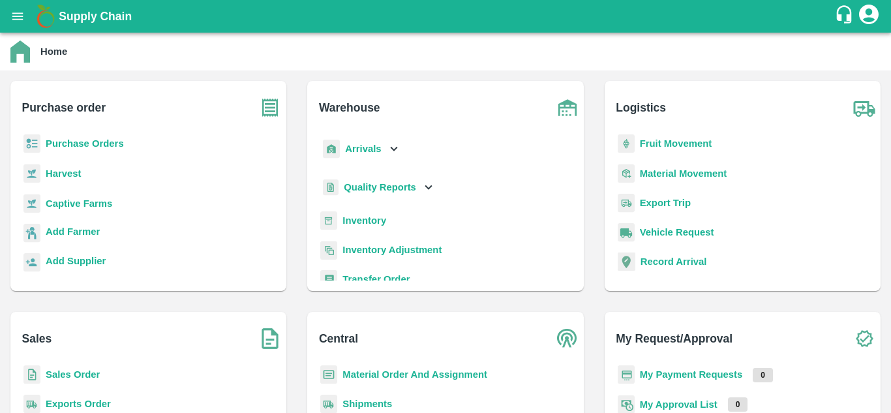
click at [668, 143] on b "Fruit Movement" at bounding box center [676, 143] width 72 height 10
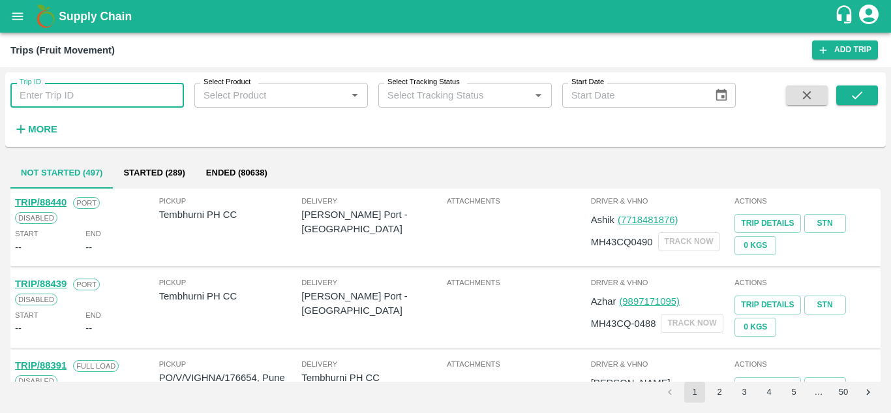
click at [70, 91] on input "Trip ID" at bounding box center [97, 95] width 174 height 25
paste input "87783"
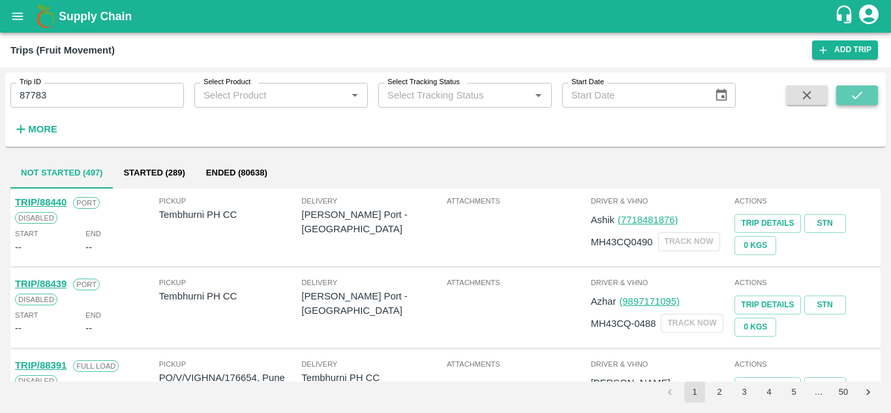
click at [855, 95] on icon "submit" at bounding box center [857, 95] width 14 height 14
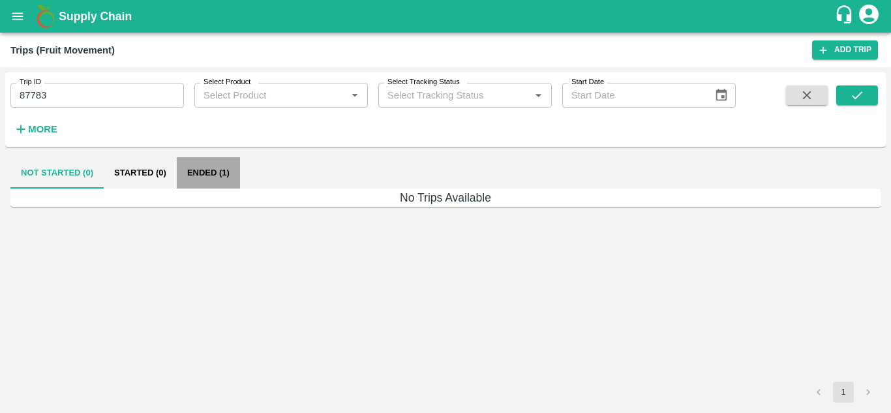
click at [209, 173] on button "Ended (1)" at bounding box center [208, 172] width 63 height 31
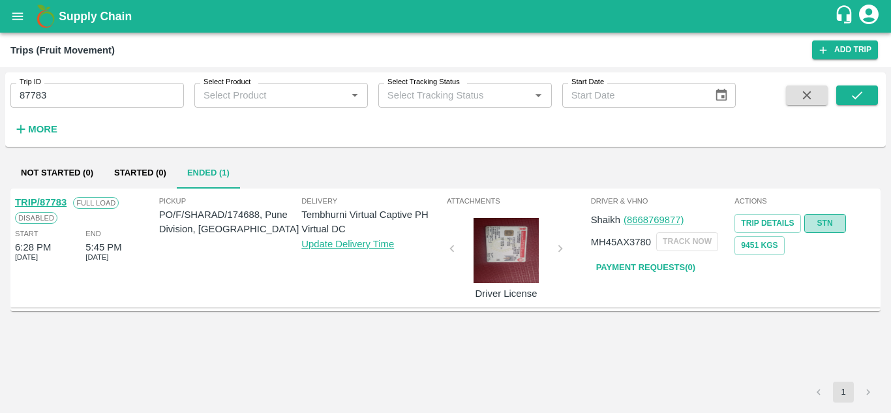
click at [828, 221] on link "STN" at bounding box center [825, 223] width 42 height 19
click at [52, 99] on input "87783" at bounding box center [97, 95] width 174 height 25
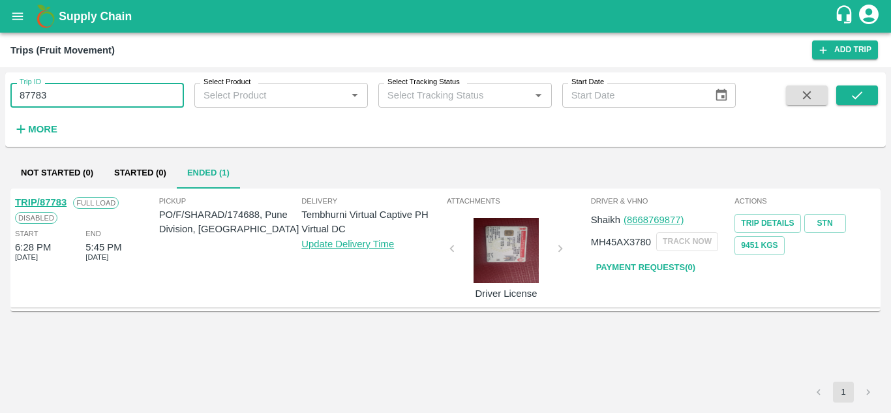
click at [52, 99] on input "87783" at bounding box center [97, 95] width 174 height 25
paste input "text"
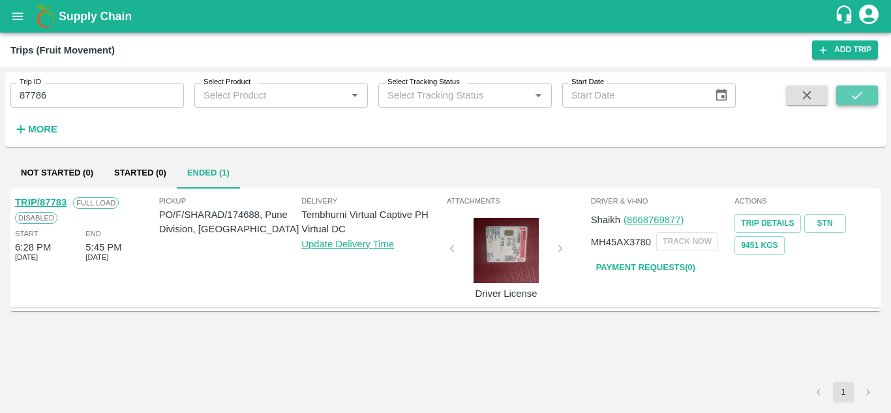
click at [850, 94] on icon "submit" at bounding box center [857, 95] width 14 height 14
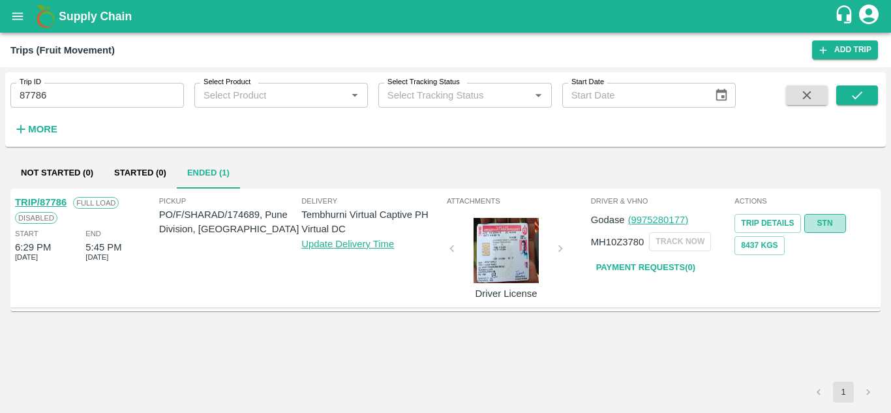
click at [823, 220] on link "STN" at bounding box center [825, 223] width 42 height 19
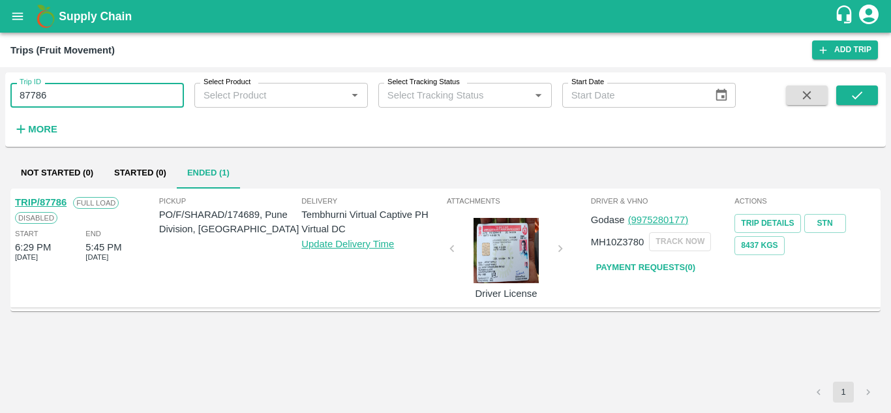
click at [61, 97] on input "87786" at bounding box center [97, 95] width 174 height 25
paste input "text"
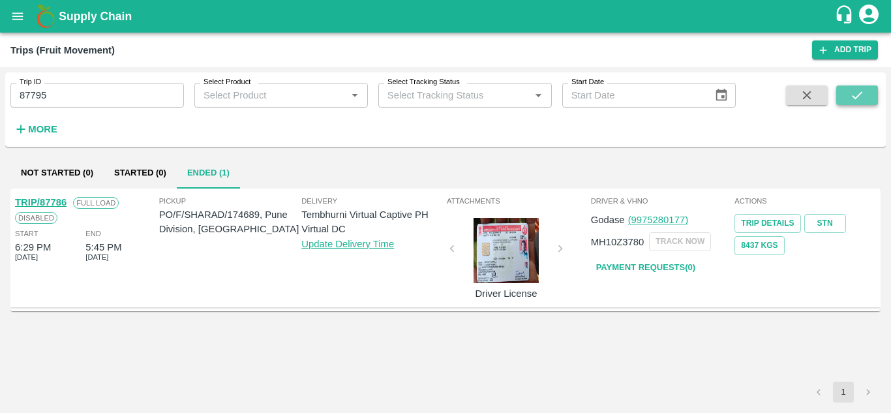
click at [868, 95] on button "submit" at bounding box center [857, 95] width 42 height 20
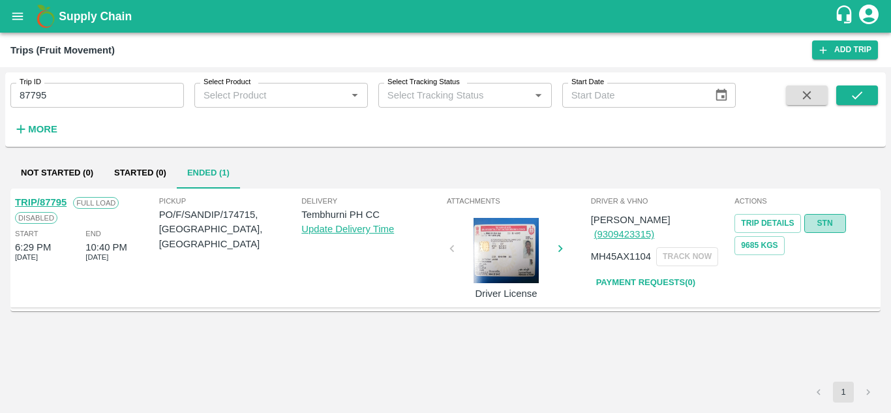
click at [838, 221] on link "STN" at bounding box center [825, 223] width 42 height 19
click at [60, 97] on input "87795" at bounding box center [97, 95] width 174 height 25
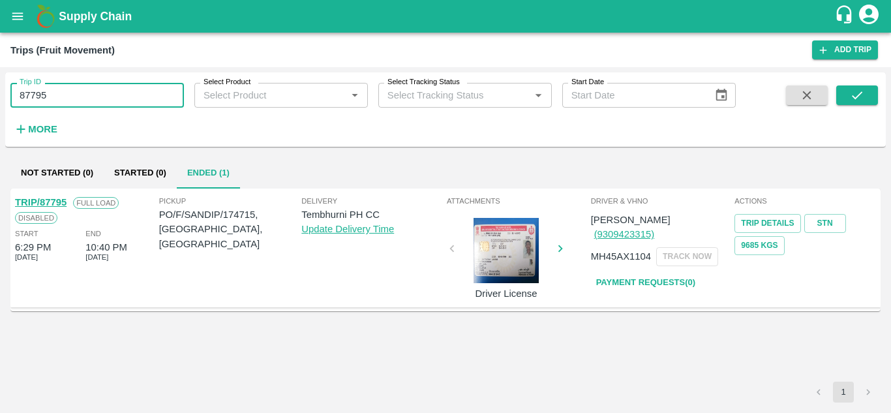
click at [60, 97] on input "87795" at bounding box center [97, 95] width 174 height 25
paste input "text"
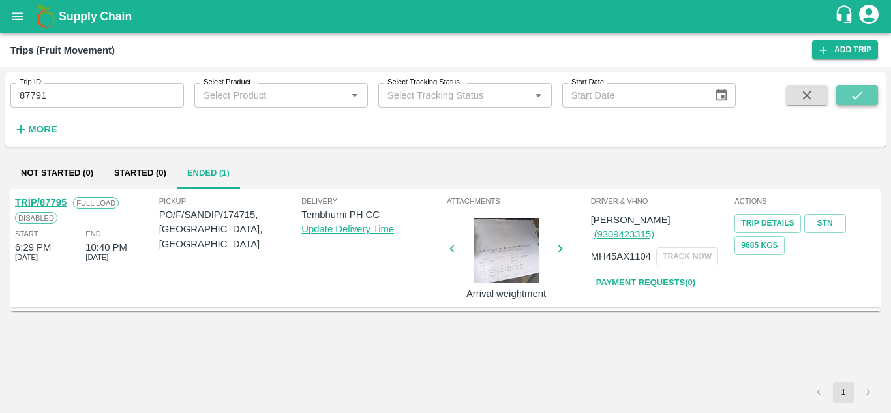
click at [856, 90] on icon "submit" at bounding box center [857, 95] width 14 height 14
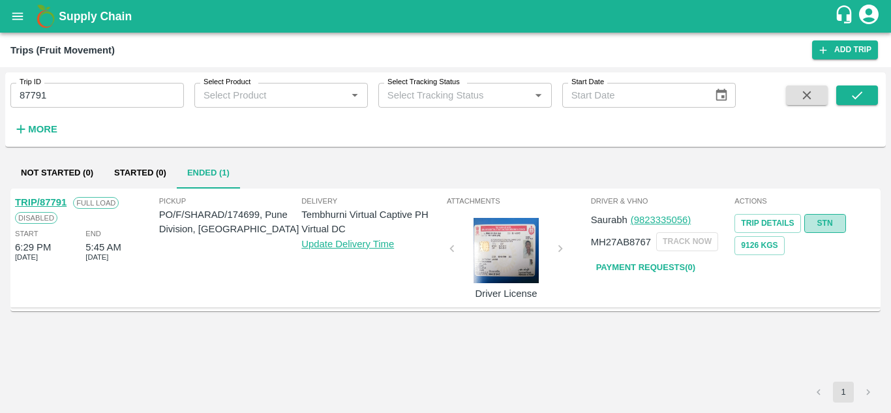
click at [828, 220] on link "STN" at bounding box center [825, 223] width 42 height 19
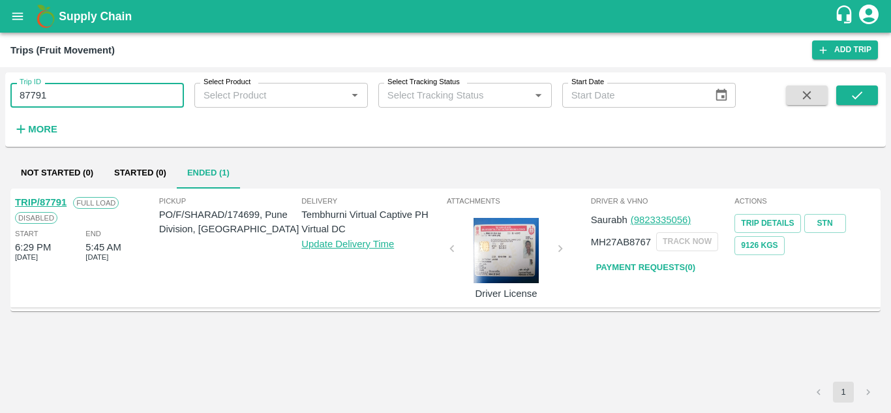
click at [68, 97] on input "87791" at bounding box center [97, 95] width 174 height 25
paste input "text"
click at [844, 96] on button "submit" at bounding box center [857, 95] width 42 height 20
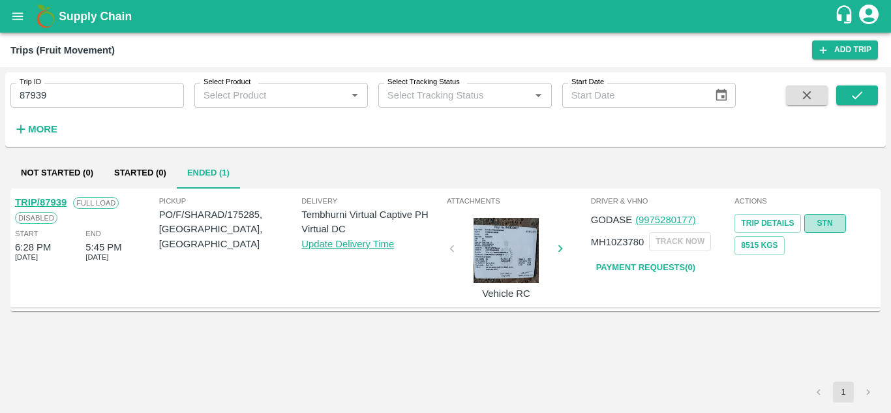
click at [825, 220] on link "STN" at bounding box center [825, 223] width 42 height 19
click at [79, 102] on input "87939" at bounding box center [97, 95] width 174 height 25
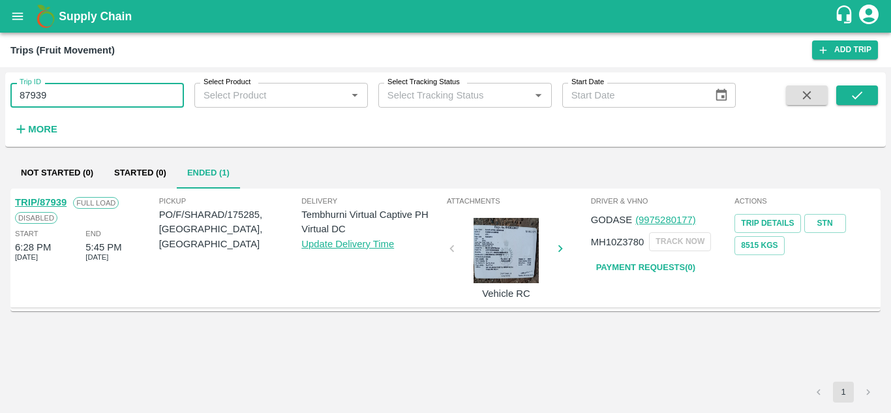
click at [79, 102] on input "87939" at bounding box center [97, 95] width 174 height 25
paste input "text"
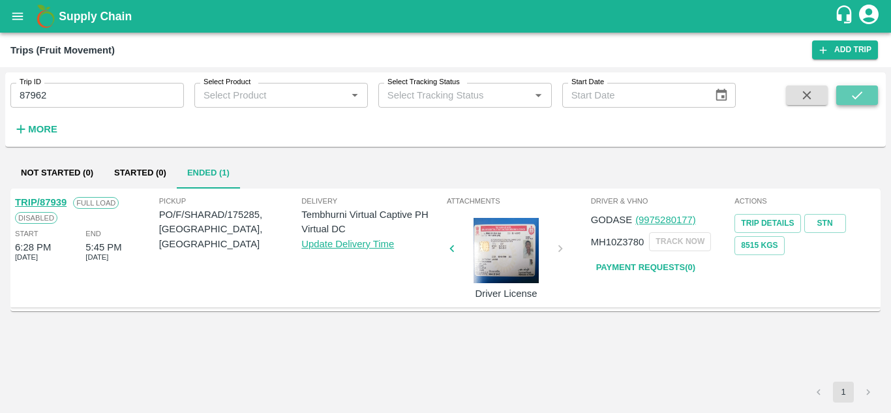
click at [856, 96] on icon "submit" at bounding box center [857, 95] width 14 height 14
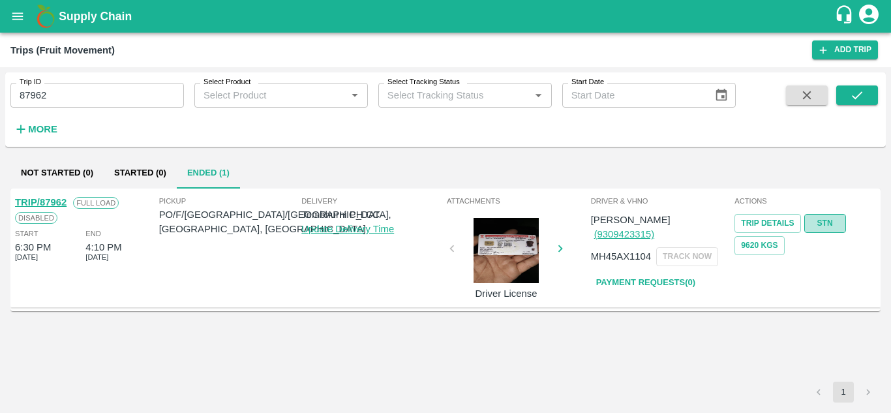
click at [834, 219] on link "STN" at bounding box center [825, 223] width 42 height 19
click at [59, 90] on input "87962" at bounding box center [97, 95] width 174 height 25
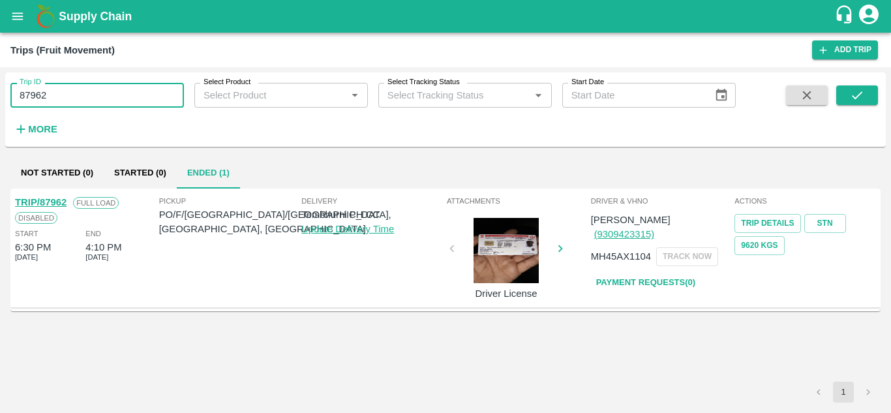
click at [59, 90] on input "87962" at bounding box center [97, 95] width 174 height 25
paste input "text"
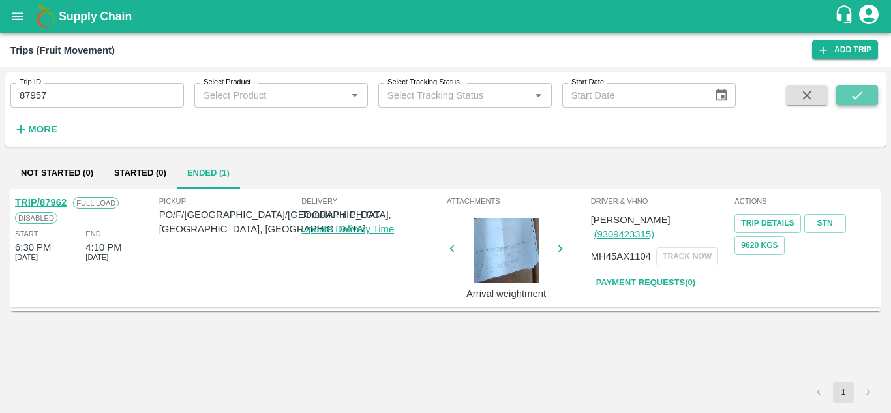
click at [855, 93] on icon "submit" at bounding box center [857, 95] width 14 height 14
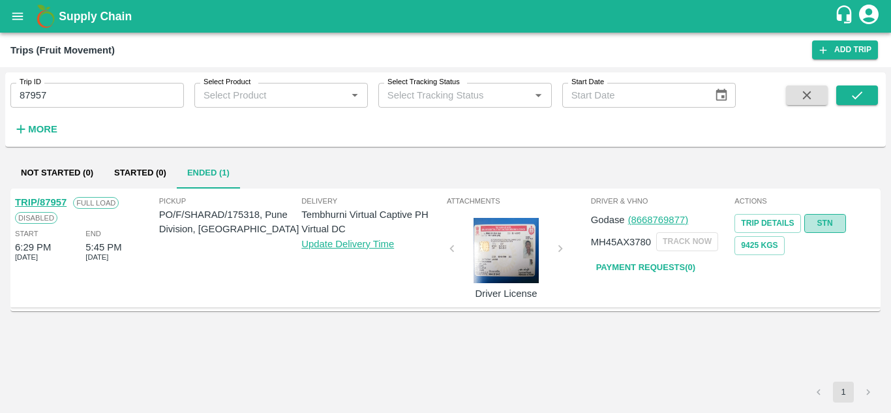
click at [826, 216] on link "STN" at bounding box center [825, 223] width 42 height 19
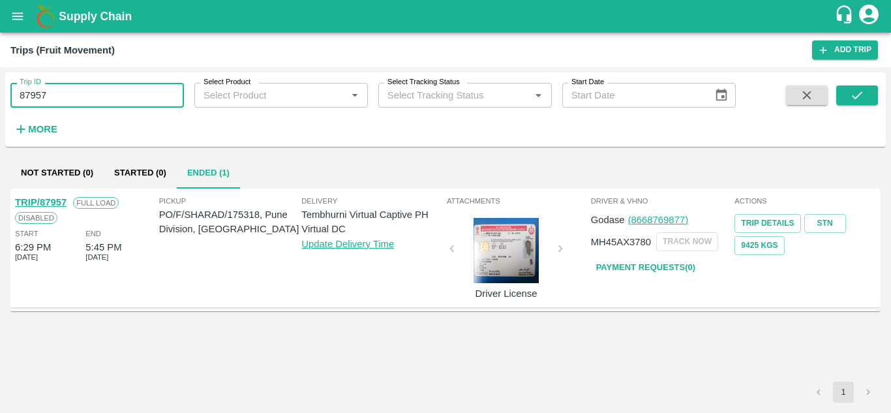
click at [46, 97] on input "87957" at bounding box center [97, 95] width 174 height 25
paste input "text"
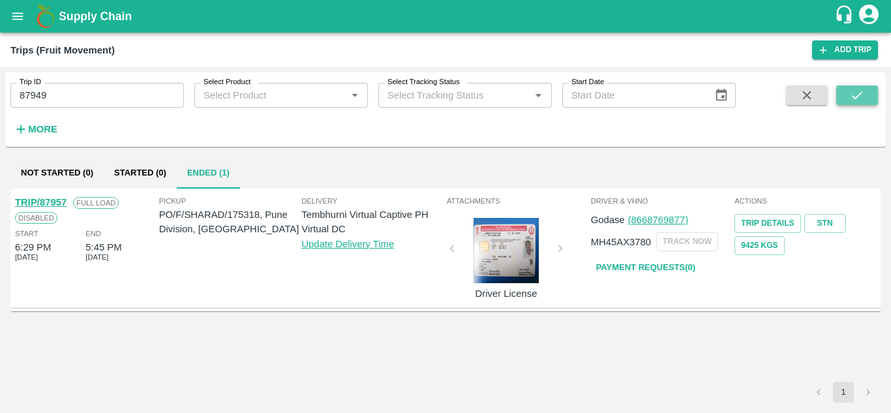
click at [844, 100] on button "submit" at bounding box center [857, 95] width 42 height 20
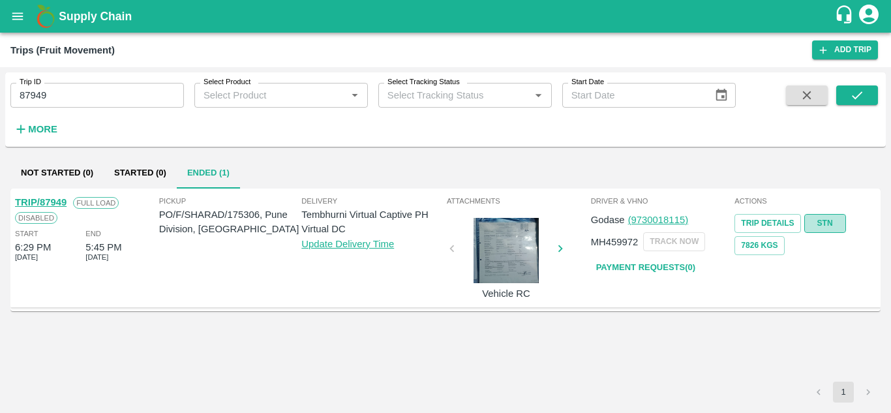
click at [840, 220] on link "STN" at bounding box center [825, 223] width 42 height 19
click at [64, 99] on input "87949" at bounding box center [97, 95] width 174 height 25
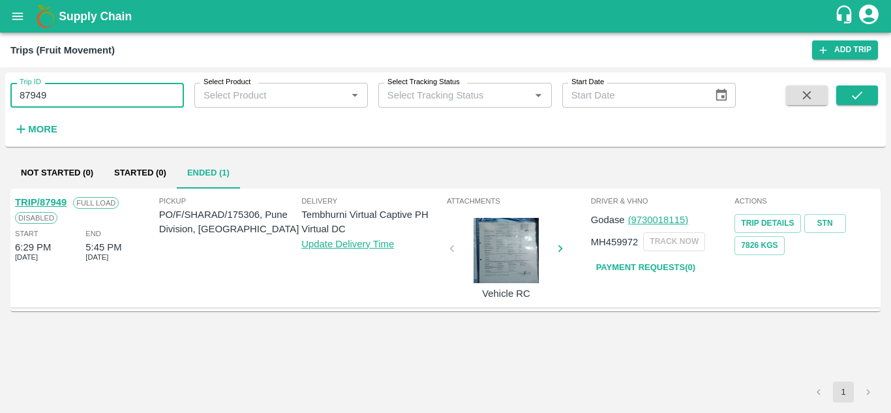
click at [64, 99] on input "87949" at bounding box center [97, 95] width 174 height 25
paste input "text"
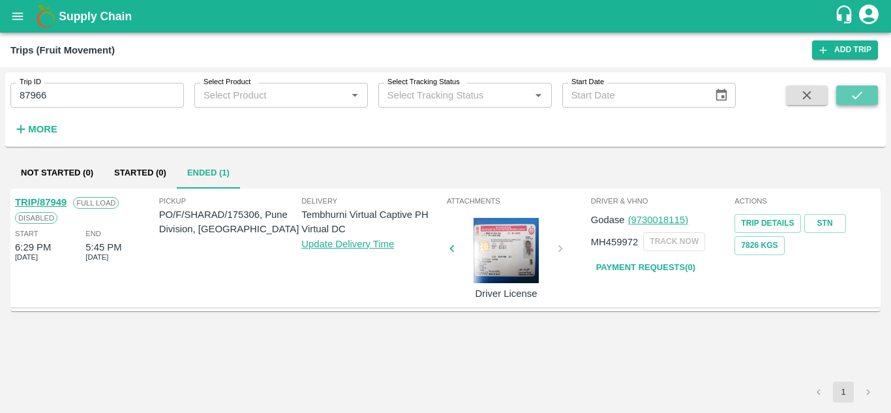
click at [850, 94] on icon "submit" at bounding box center [857, 95] width 14 height 14
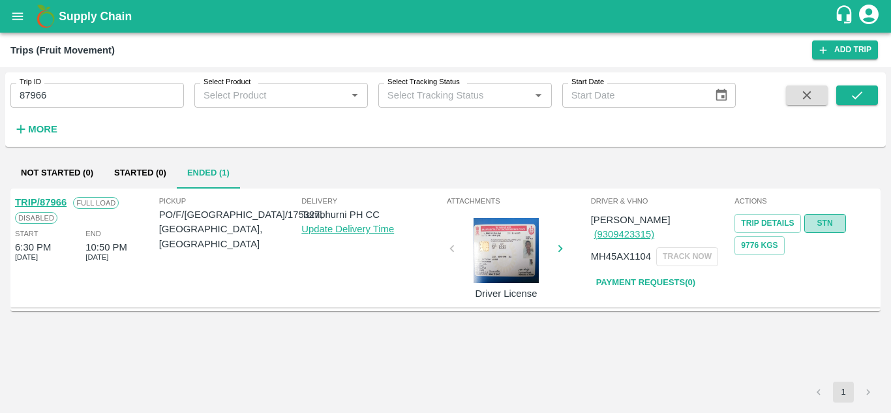
click at [841, 223] on link "STN" at bounding box center [825, 223] width 42 height 19
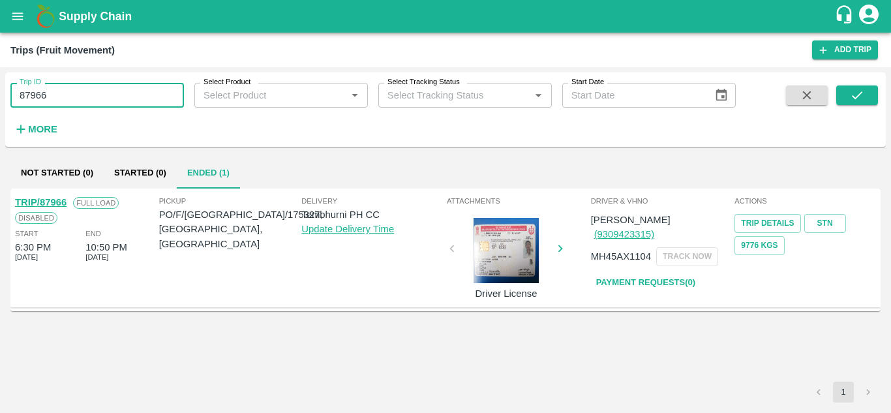
click at [61, 99] on input "87966" at bounding box center [97, 95] width 174 height 25
paste input "text"
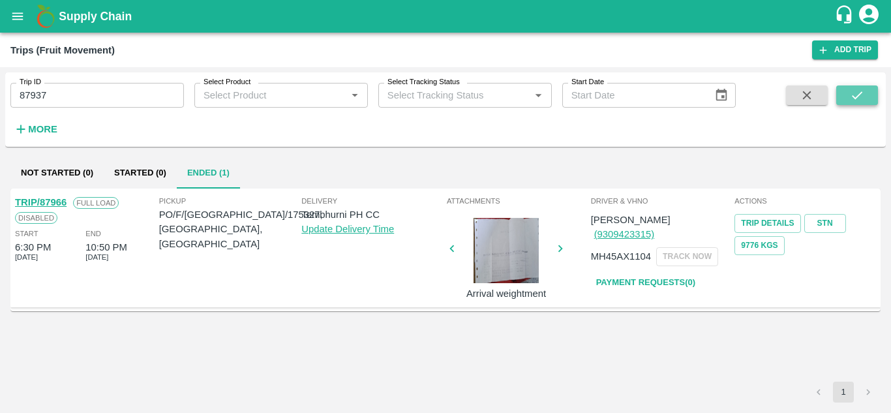
click at [871, 89] on button "submit" at bounding box center [857, 95] width 42 height 20
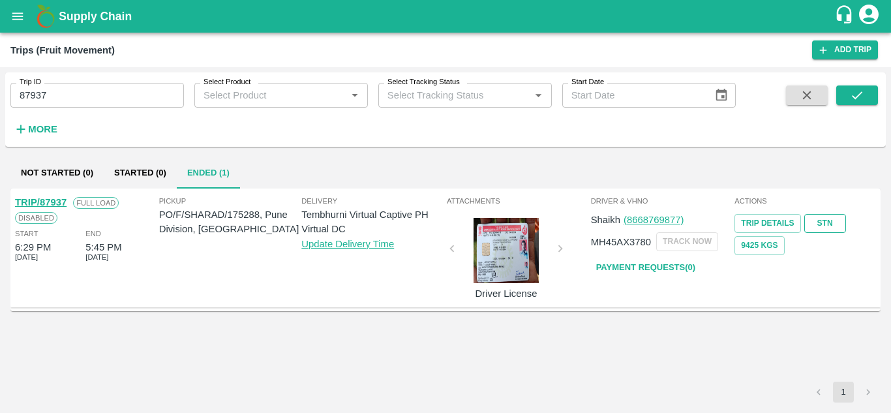
click at [825, 223] on link "STN" at bounding box center [825, 223] width 42 height 19
click at [52, 97] on input "87937" at bounding box center [97, 95] width 174 height 25
paste input "text"
click at [851, 97] on icon "submit" at bounding box center [857, 95] width 14 height 14
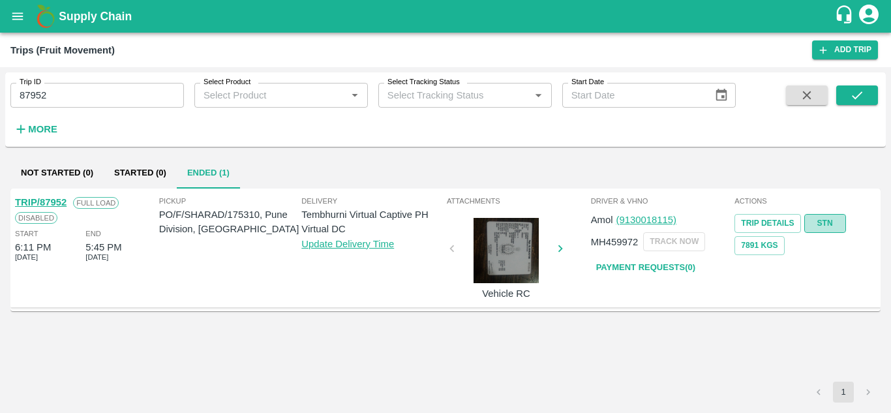
click at [834, 219] on link "STN" at bounding box center [825, 223] width 42 height 19
click at [80, 102] on input "87952" at bounding box center [97, 95] width 174 height 25
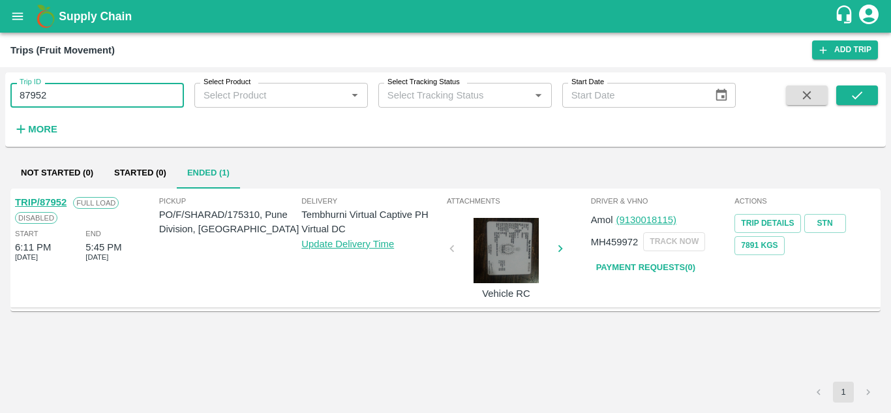
click at [80, 102] on input "87952" at bounding box center [97, 95] width 174 height 25
paste input "text"
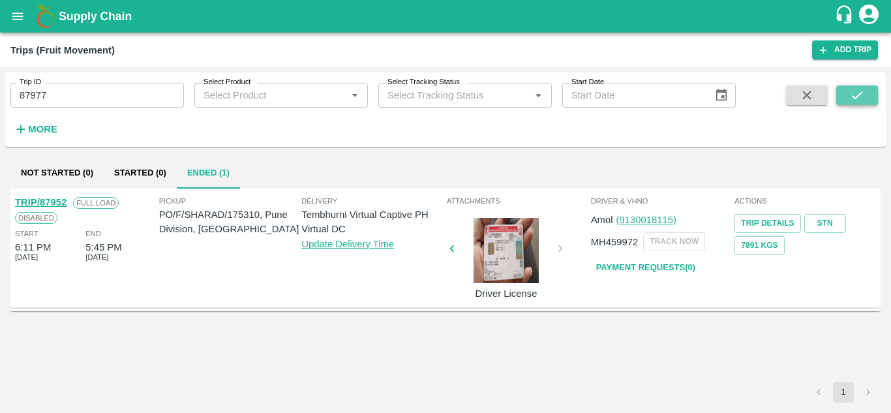
click at [852, 99] on icon "submit" at bounding box center [857, 95] width 14 height 14
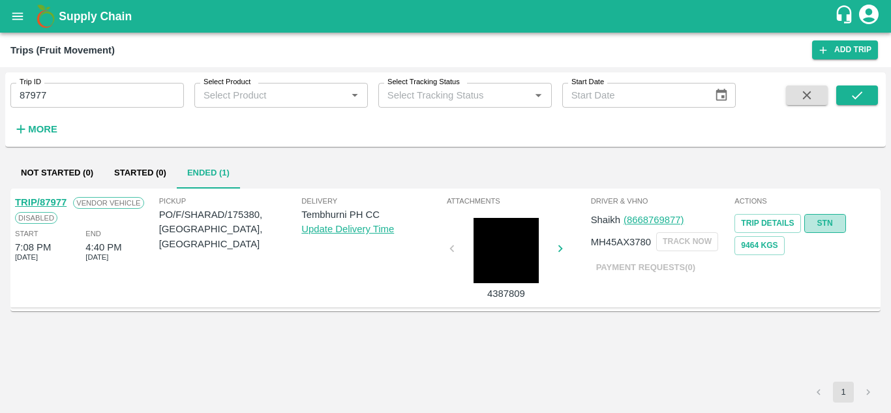
click at [825, 219] on link "STN" at bounding box center [825, 223] width 42 height 19
click at [73, 97] on input "87977" at bounding box center [97, 95] width 174 height 25
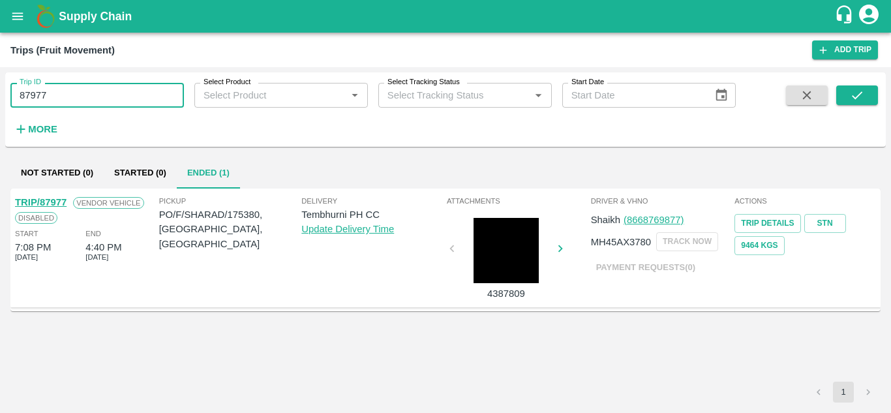
click at [73, 97] on input "87977" at bounding box center [97, 95] width 174 height 25
paste input "text"
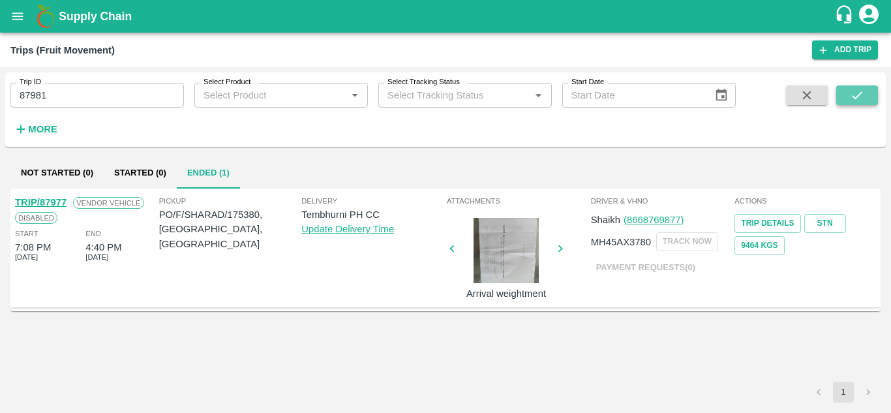
click at [858, 92] on icon "submit" at bounding box center [857, 95] width 14 height 14
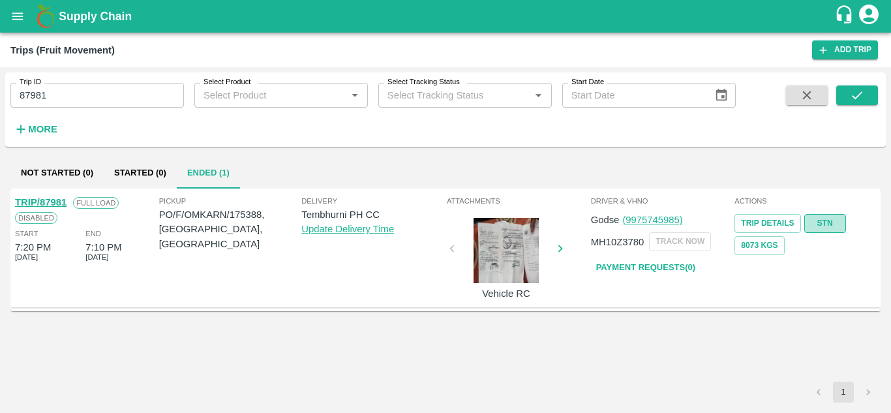
click at [825, 223] on link "STN" at bounding box center [825, 223] width 42 height 19
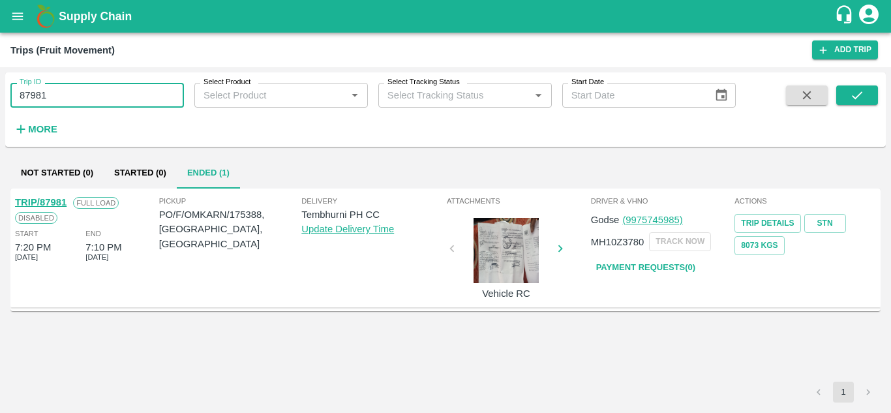
click at [81, 102] on input "87981" at bounding box center [97, 95] width 174 height 25
paste input "text"
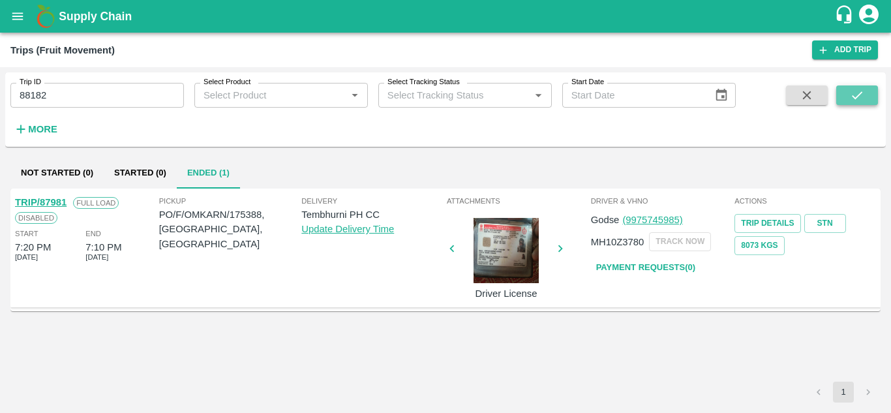
click at [862, 91] on icon "submit" at bounding box center [857, 95] width 14 height 14
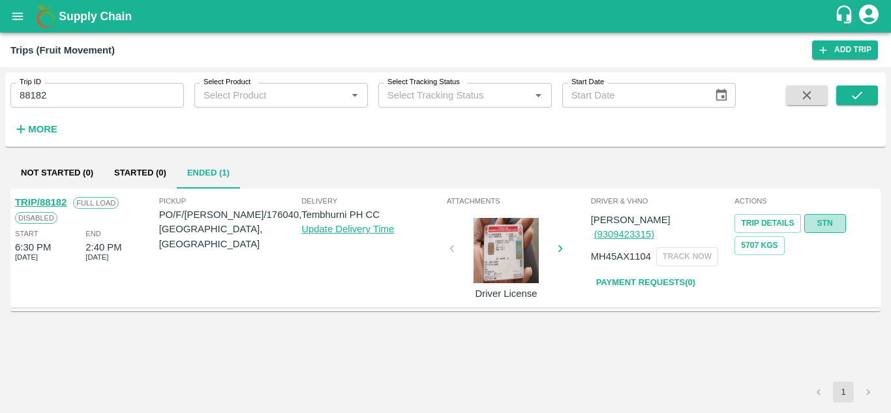
click at [825, 220] on link "STN" at bounding box center [825, 223] width 42 height 19
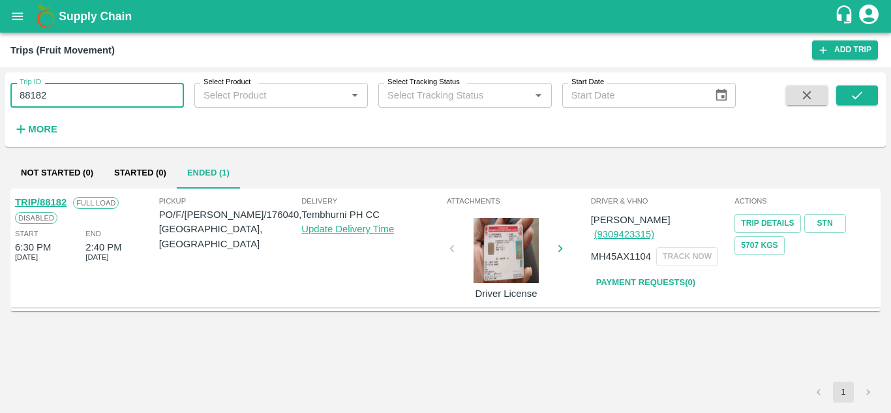
click at [72, 97] on input "88182" at bounding box center [97, 95] width 174 height 25
paste input "text"
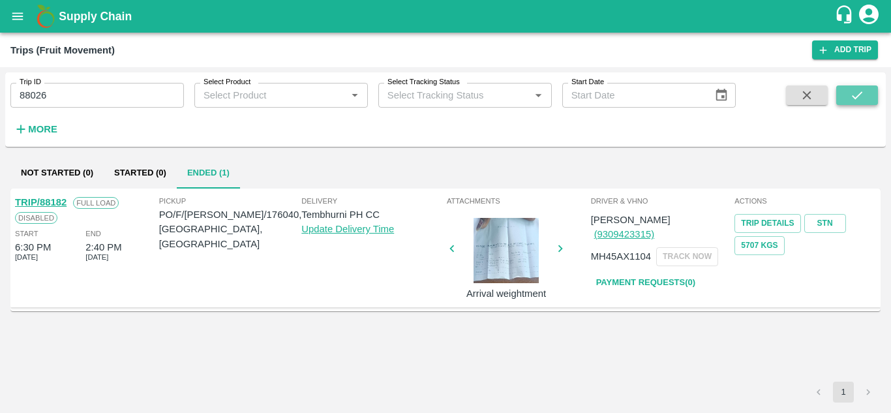
click at [863, 100] on icon "submit" at bounding box center [857, 95] width 14 height 14
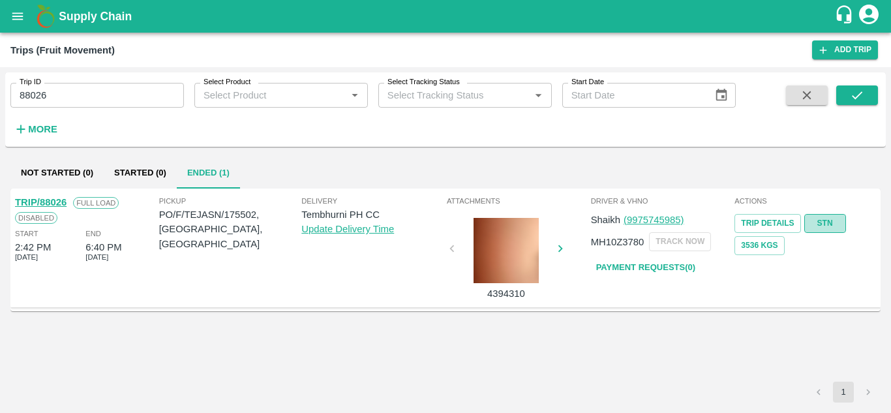
click at [825, 220] on link "STN" at bounding box center [825, 223] width 42 height 19
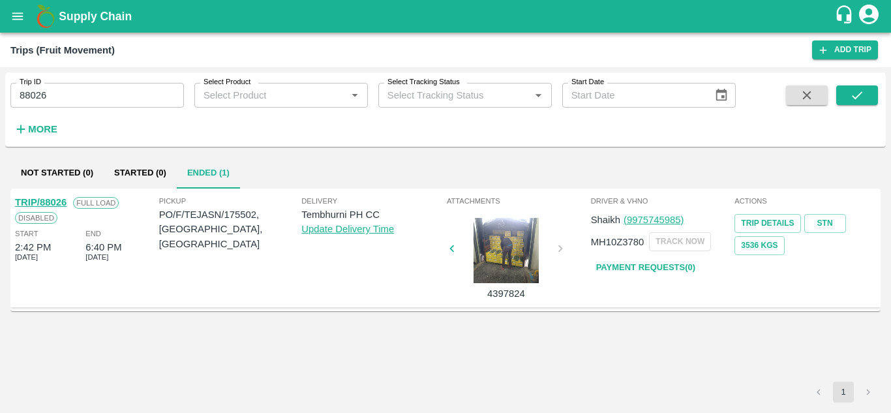
click at [81, 93] on input "88026" at bounding box center [97, 95] width 174 height 25
paste input "text"
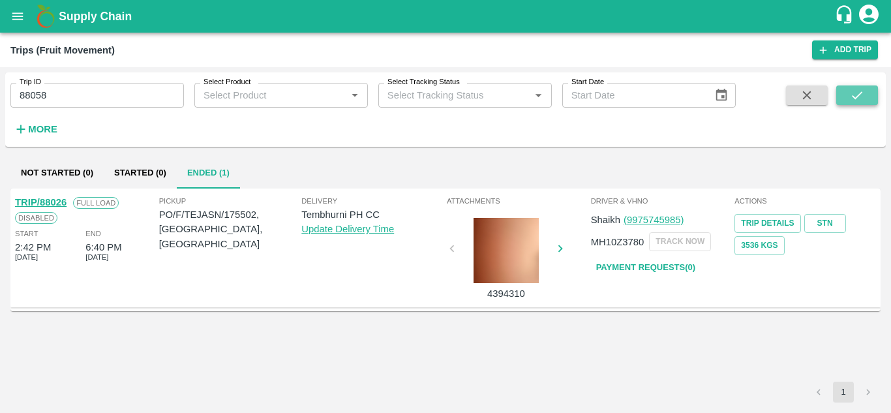
click at [860, 89] on icon "submit" at bounding box center [857, 95] width 14 height 14
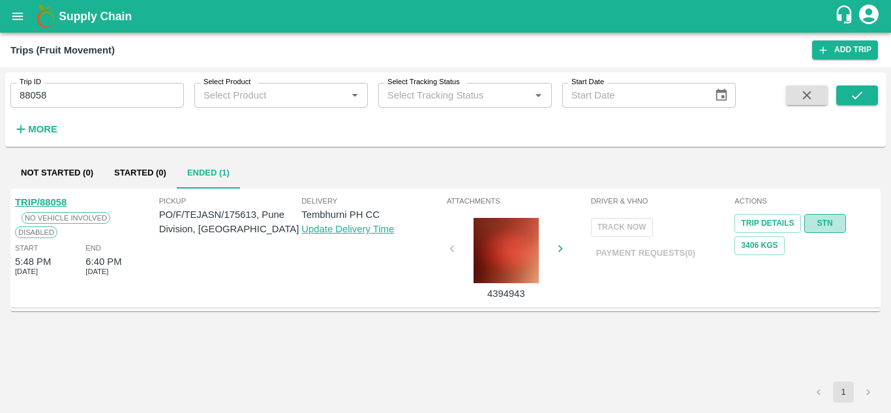
click at [836, 223] on link "STN" at bounding box center [825, 223] width 42 height 19
click at [55, 96] on input "88058" at bounding box center [97, 95] width 174 height 25
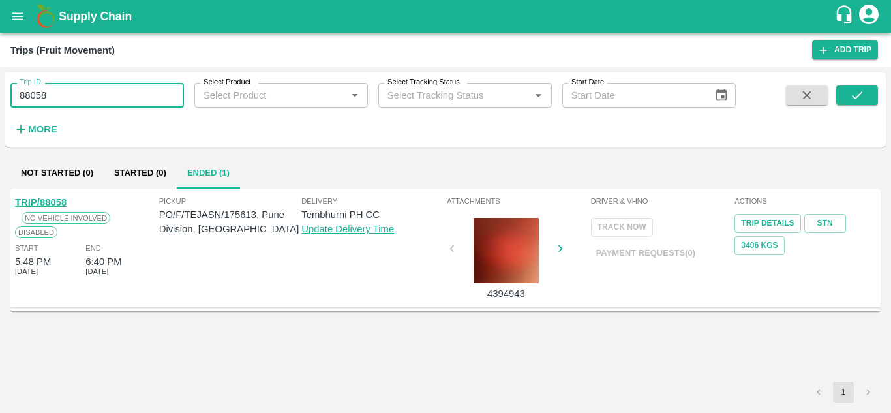
click at [55, 96] on input "88058" at bounding box center [97, 95] width 174 height 25
paste input "text"
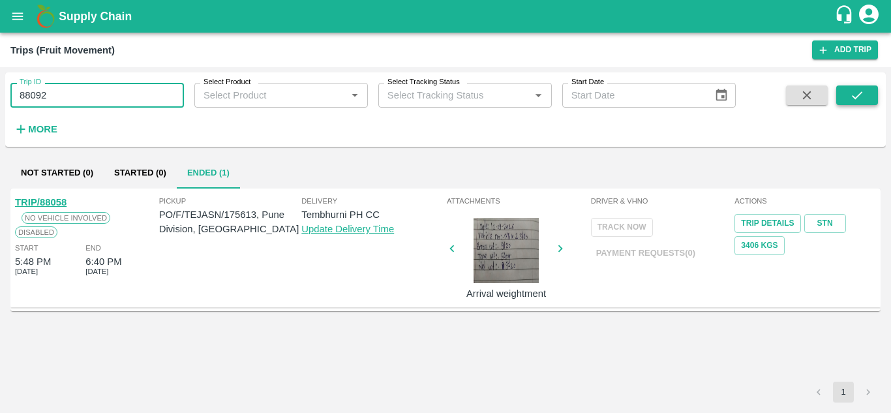
click at [847, 93] on button "submit" at bounding box center [857, 95] width 42 height 20
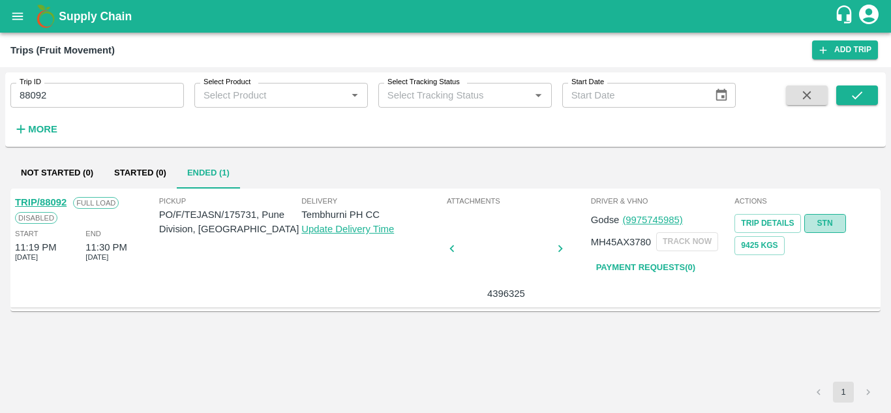
click at [820, 219] on link "STN" at bounding box center [825, 223] width 42 height 19
click at [53, 97] on input "88092" at bounding box center [97, 95] width 174 height 25
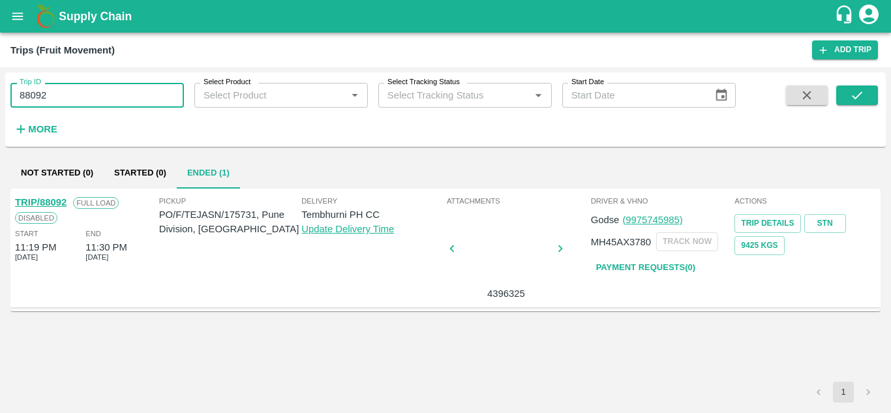
click at [53, 97] on input "88092" at bounding box center [97, 95] width 174 height 25
paste input "text"
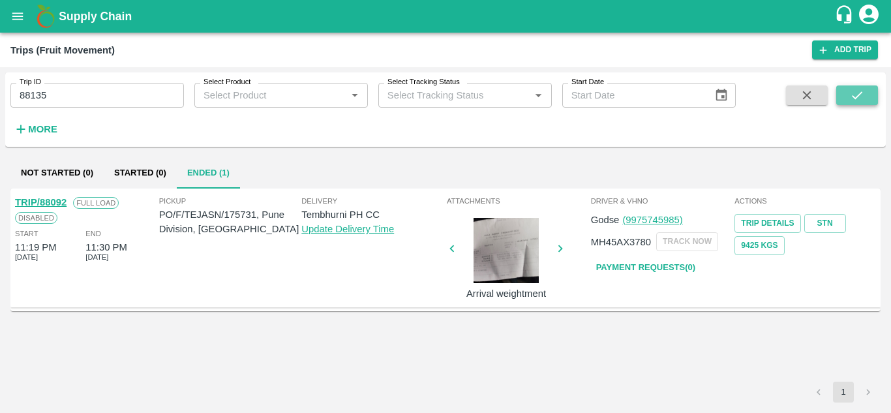
click at [860, 96] on icon "submit" at bounding box center [857, 95] width 14 height 14
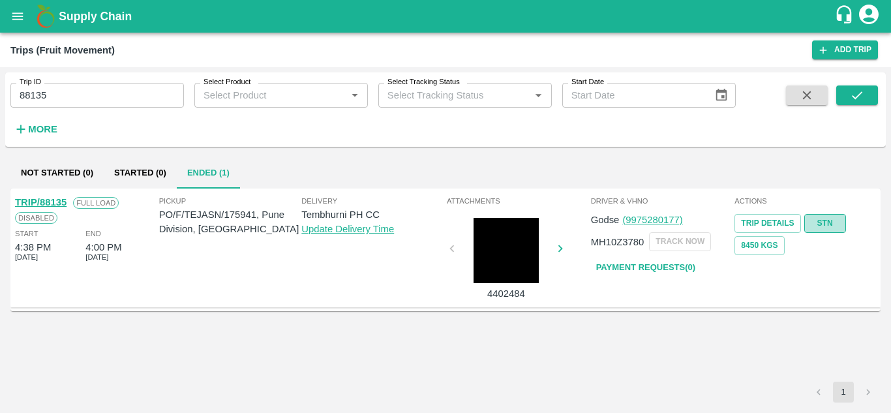
click at [832, 221] on link "STN" at bounding box center [825, 223] width 42 height 19
click at [59, 99] on input "88135" at bounding box center [97, 95] width 174 height 25
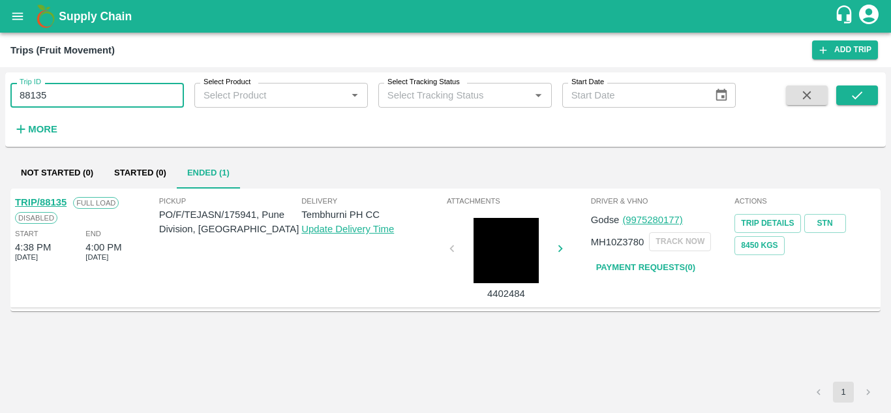
click at [59, 99] on input "88135" at bounding box center [97, 95] width 174 height 25
paste input "text"
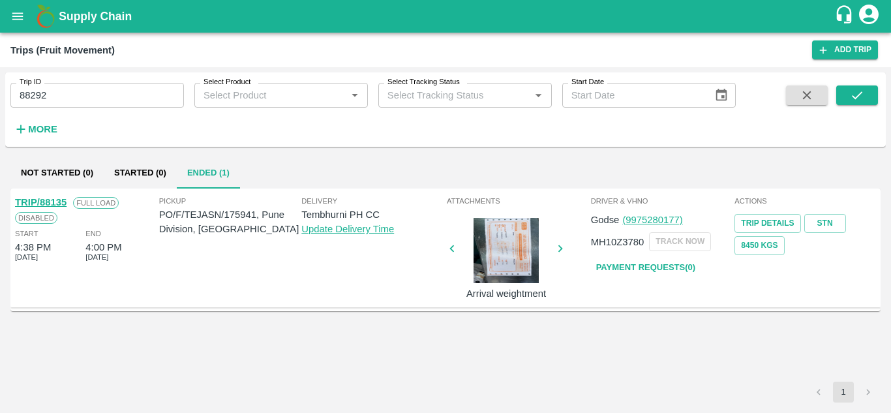
click at [879, 95] on div "Trip ID 88292 Trip ID Select Product Select Product   * Select Tracking Status …" at bounding box center [445, 110] width 881 height 64
click at [864, 94] on icon "submit" at bounding box center [857, 95] width 14 height 14
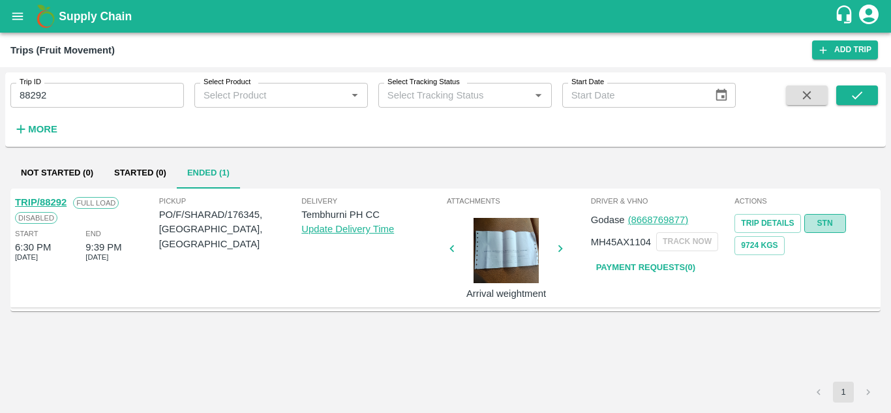
click at [833, 220] on link "STN" at bounding box center [825, 223] width 42 height 19
click at [83, 93] on input "88292" at bounding box center [97, 95] width 174 height 25
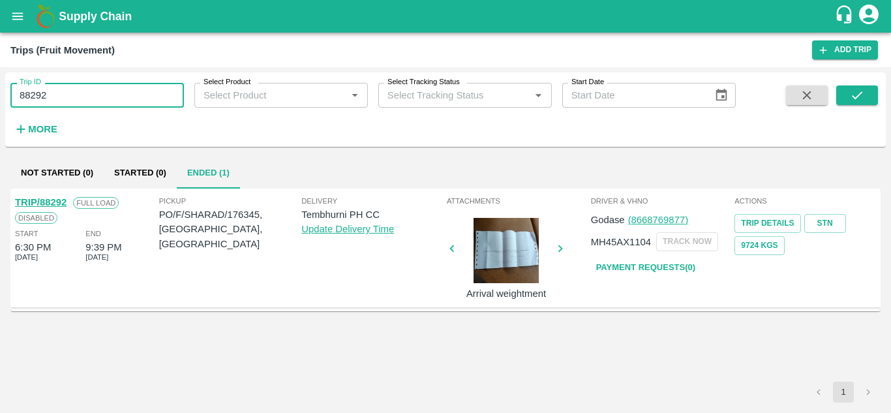
click at [83, 93] on input "88292" at bounding box center [97, 95] width 174 height 25
paste input "text"
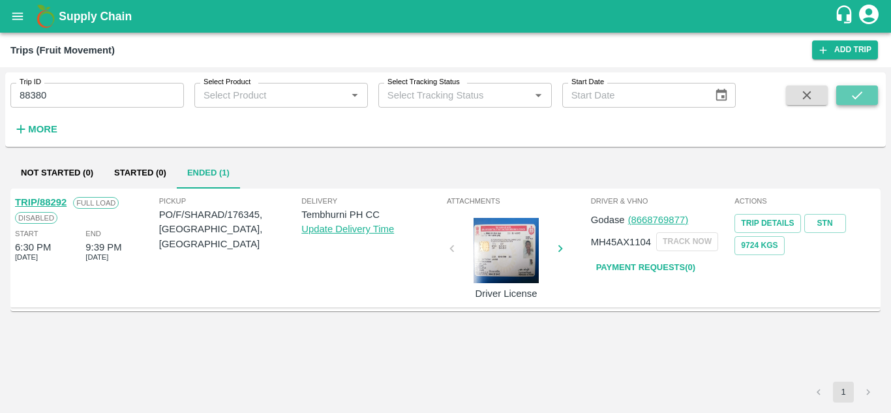
click at [868, 92] on button "submit" at bounding box center [857, 95] width 42 height 20
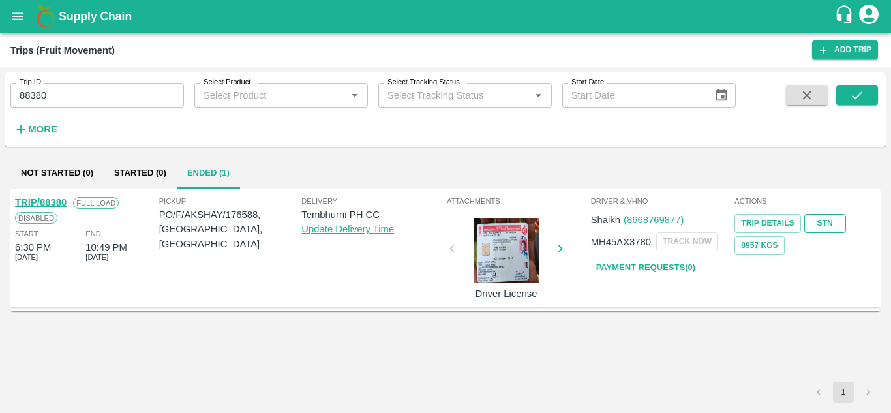
click at [827, 222] on link "STN" at bounding box center [825, 223] width 42 height 19
click at [61, 97] on input "88380" at bounding box center [97, 95] width 174 height 25
paste input "text"
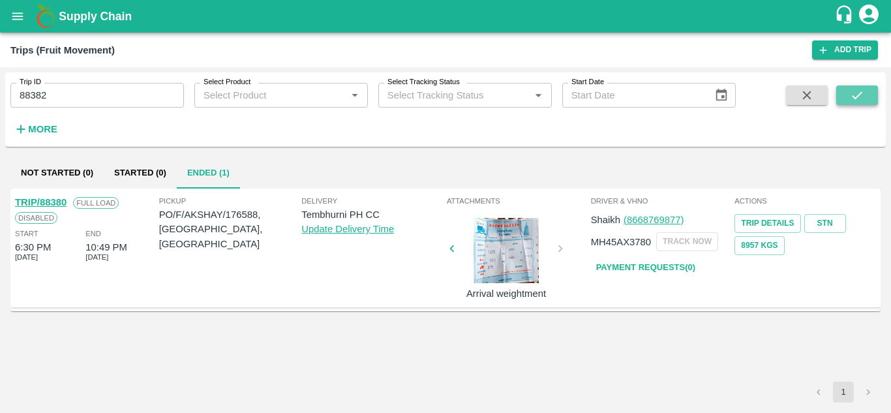
click at [869, 93] on button "submit" at bounding box center [857, 95] width 42 height 20
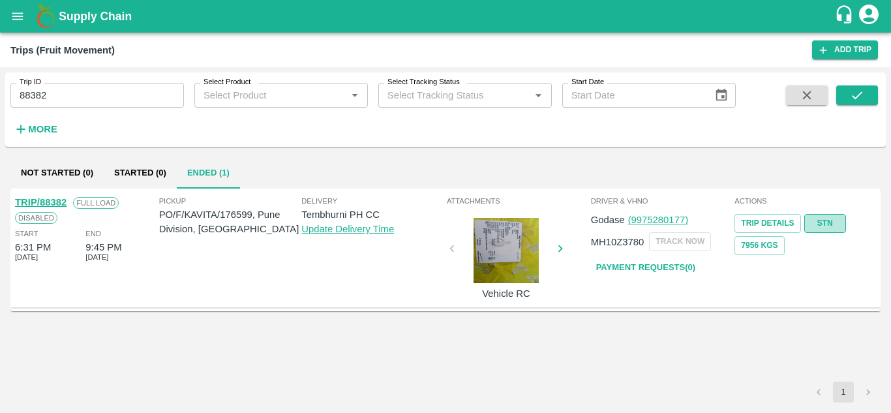
click at [817, 223] on link "STN" at bounding box center [825, 223] width 42 height 19
click at [51, 99] on input "88382" at bounding box center [97, 95] width 174 height 25
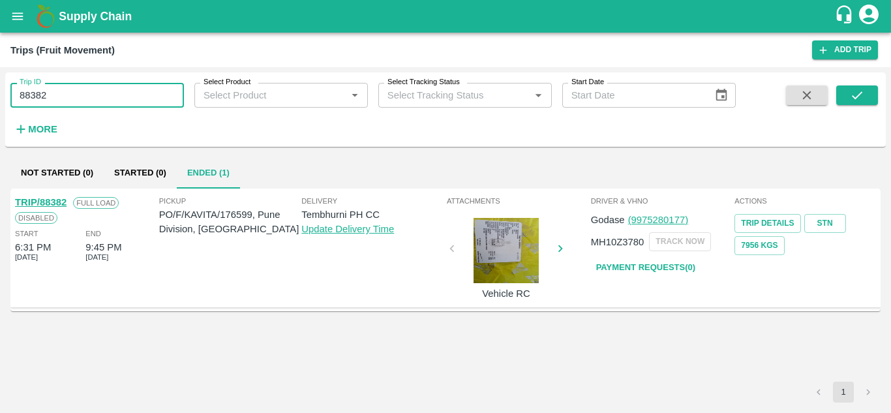
click at [51, 99] on input "88382" at bounding box center [97, 95] width 174 height 25
paste input "text"
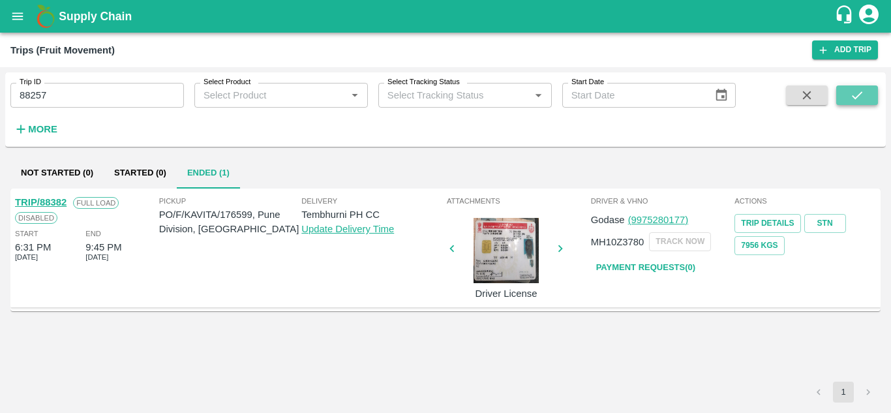
click at [854, 91] on icon "submit" at bounding box center [857, 95] width 14 height 14
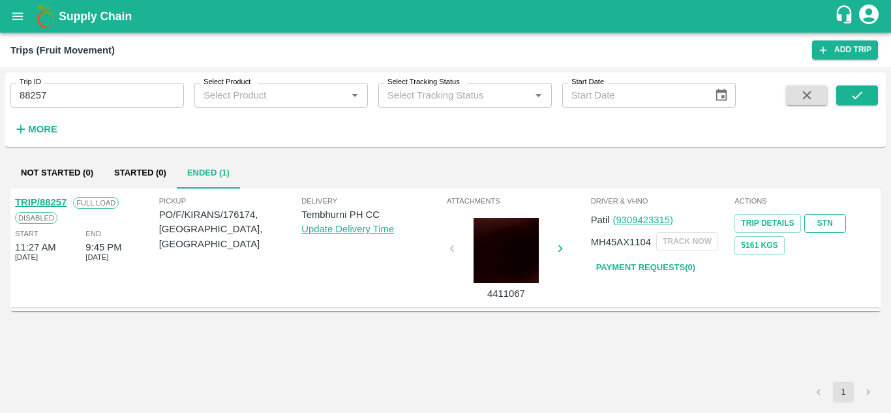
click at [819, 230] on link "STN" at bounding box center [825, 223] width 42 height 19
click at [66, 102] on input "88257" at bounding box center [97, 95] width 174 height 25
paste input "text"
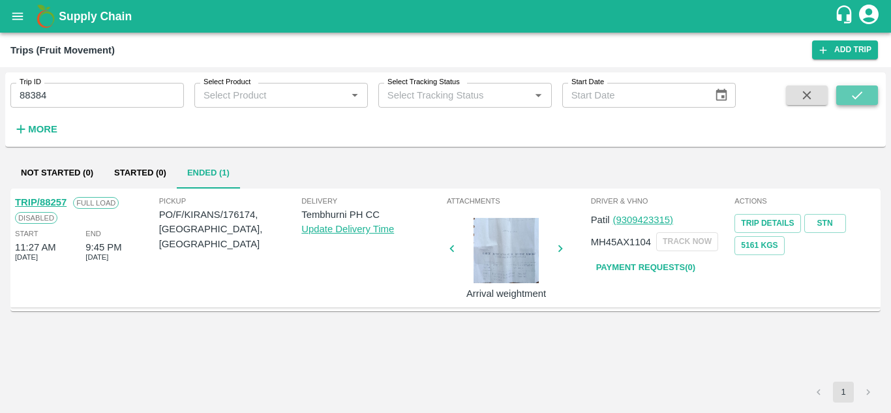
click at [856, 89] on icon "submit" at bounding box center [857, 95] width 14 height 14
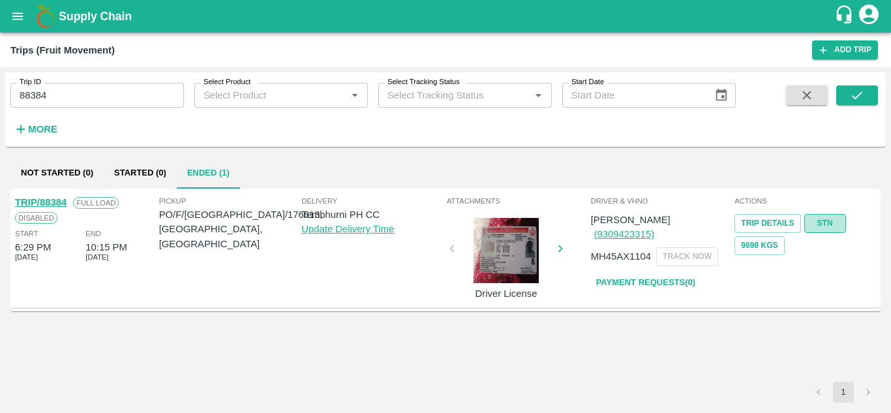
click at [824, 222] on link "STN" at bounding box center [825, 223] width 42 height 19
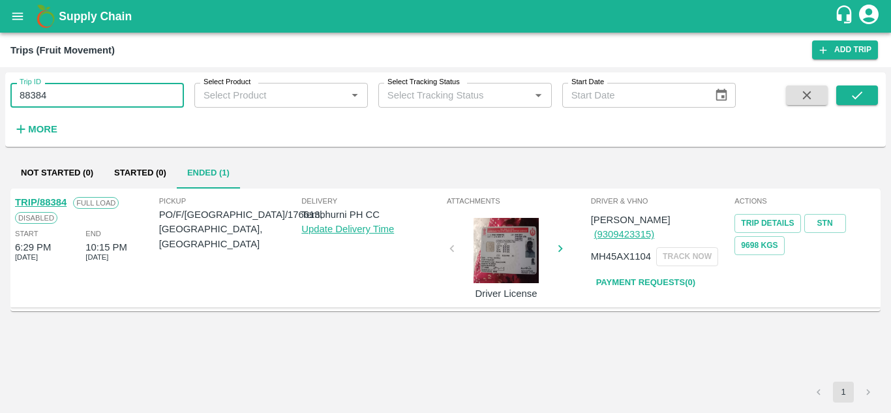
click at [70, 98] on input "88384" at bounding box center [97, 95] width 174 height 25
paste input "text"
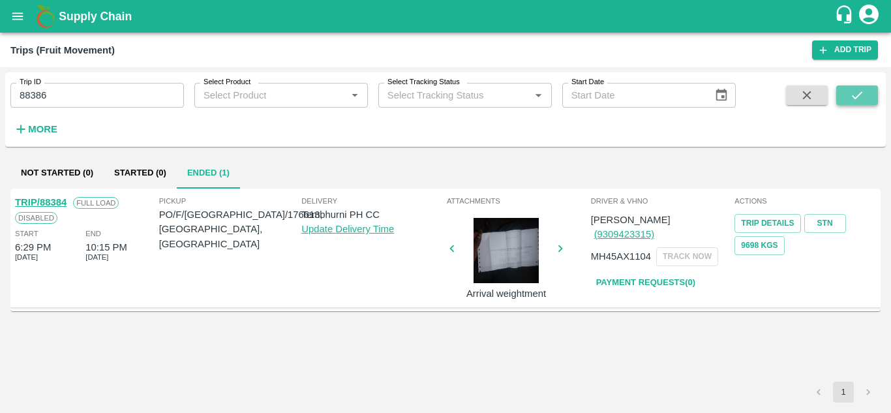
click at [850, 94] on icon "submit" at bounding box center [857, 95] width 14 height 14
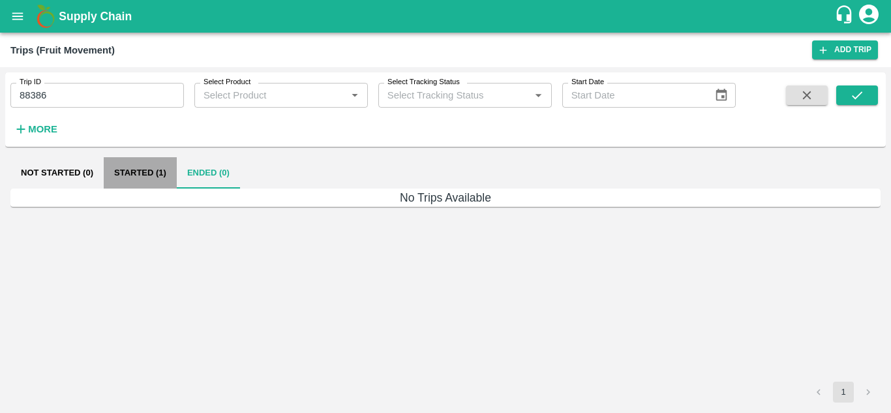
click at [138, 174] on button "Started (1)" at bounding box center [140, 172] width 73 height 31
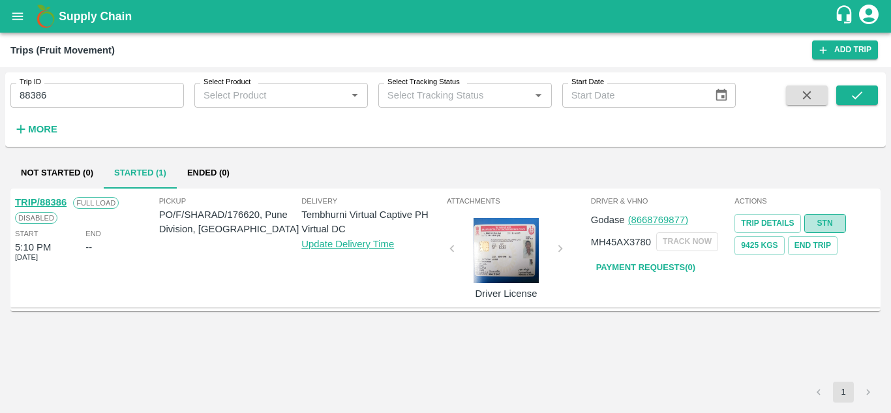
click at [830, 220] on link "STN" at bounding box center [825, 223] width 42 height 19
click at [64, 97] on input "88386" at bounding box center [97, 95] width 174 height 25
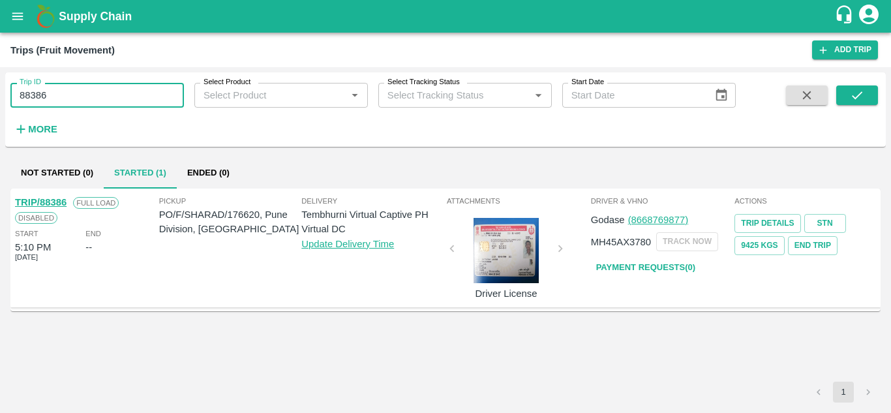
click at [64, 97] on input "88386" at bounding box center [97, 95] width 174 height 25
paste input "text"
type input "88388"
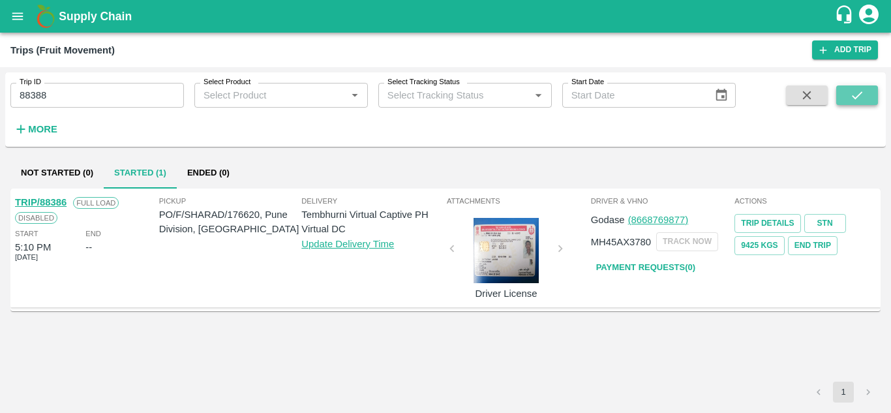
click at [863, 95] on icon "submit" at bounding box center [857, 95] width 14 height 14
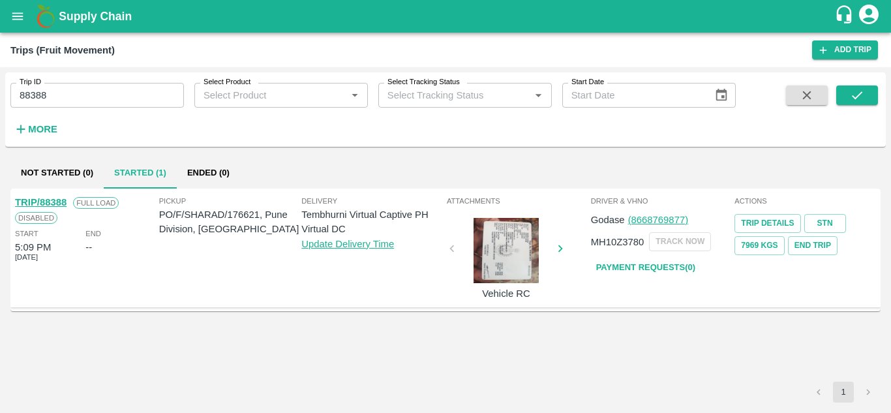
click at [101, 96] on input "88388" at bounding box center [97, 95] width 174 height 25
paste input "text"
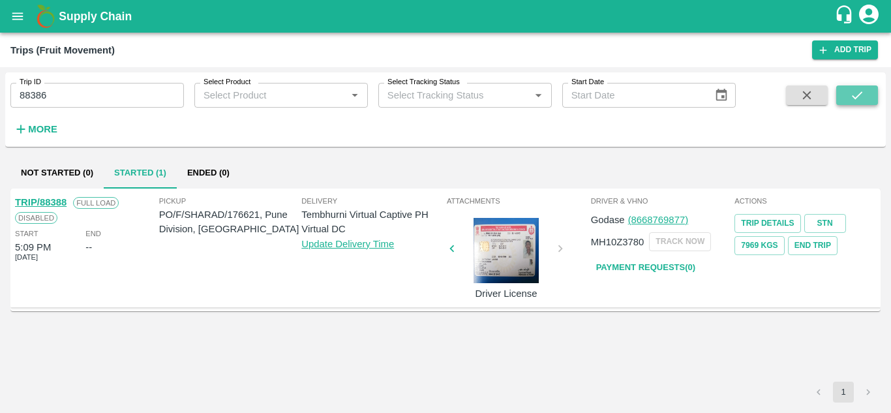
click at [862, 97] on icon "submit" at bounding box center [857, 95] width 14 height 14
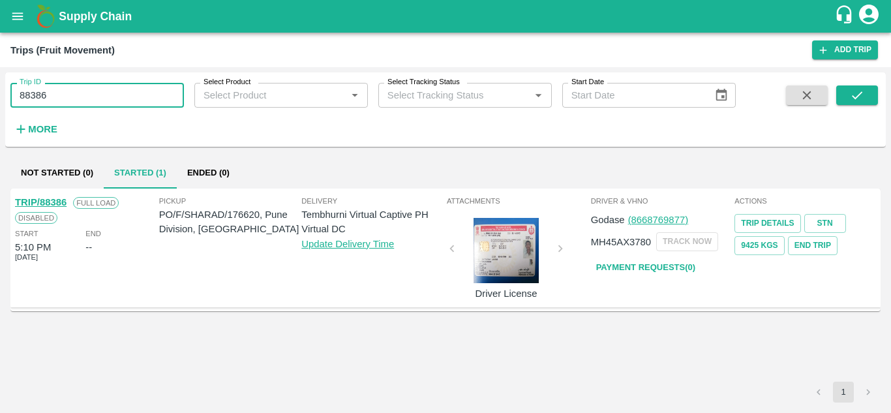
click at [61, 95] on input "88386" at bounding box center [97, 95] width 174 height 25
paste input "text"
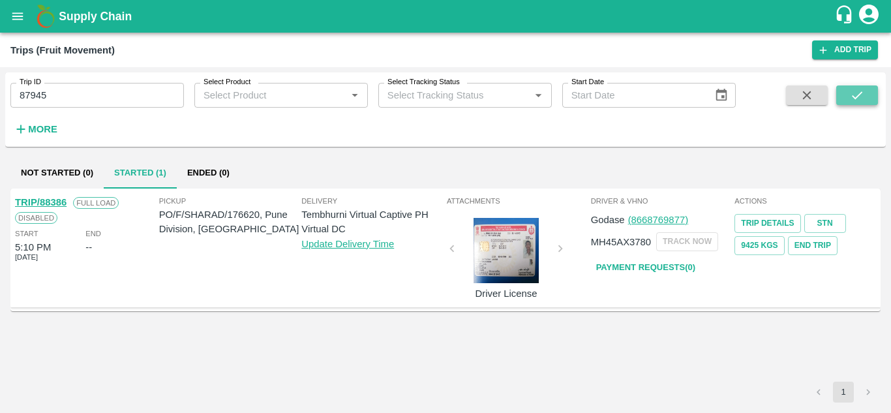
click at [851, 93] on icon "submit" at bounding box center [857, 95] width 14 height 14
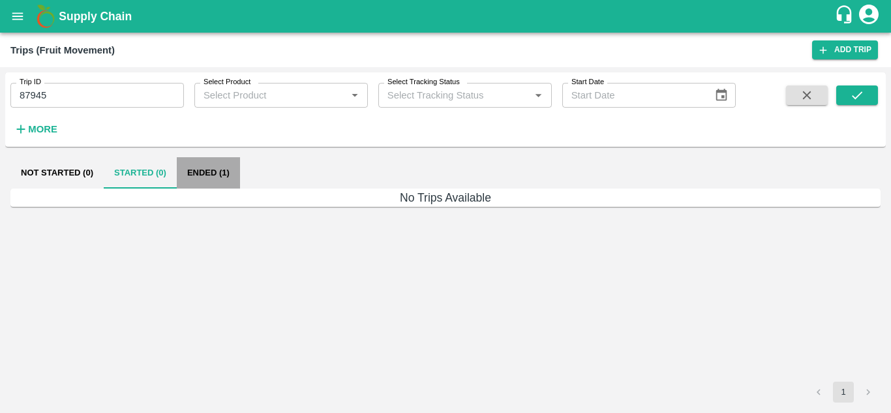
click at [210, 165] on button "Ended (1)" at bounding box center [208, 172] width 63 height 31
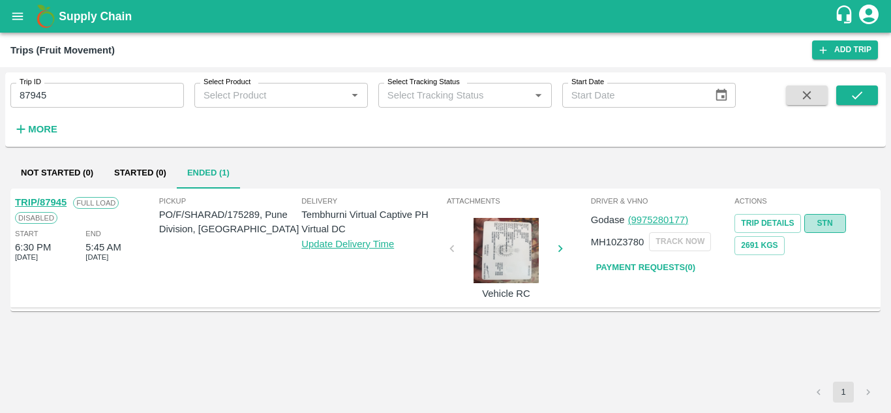
click at [819, 219] on link "STN" at bounding box center [825, 223] width 42 height 19
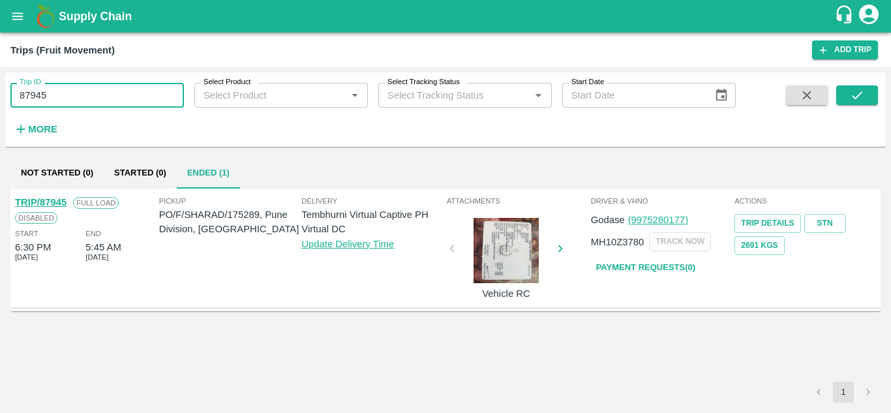
click at [80, 87] on input "87945" at bounding box center [97, 95] width 174 height 25
paste input "text"
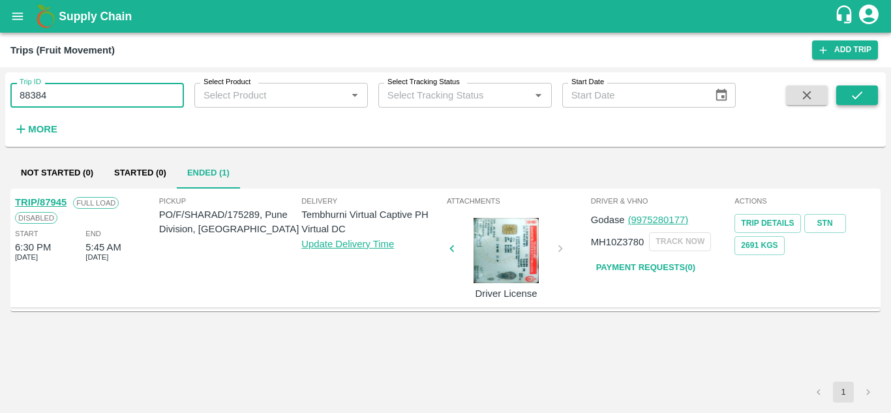
type input "88384"
click at [858, 93] on icon "submit" at bounding box center [857, 95] width 14 height 14
